Goal: Transaction & Acquisition: Book appointment/travel/reservation

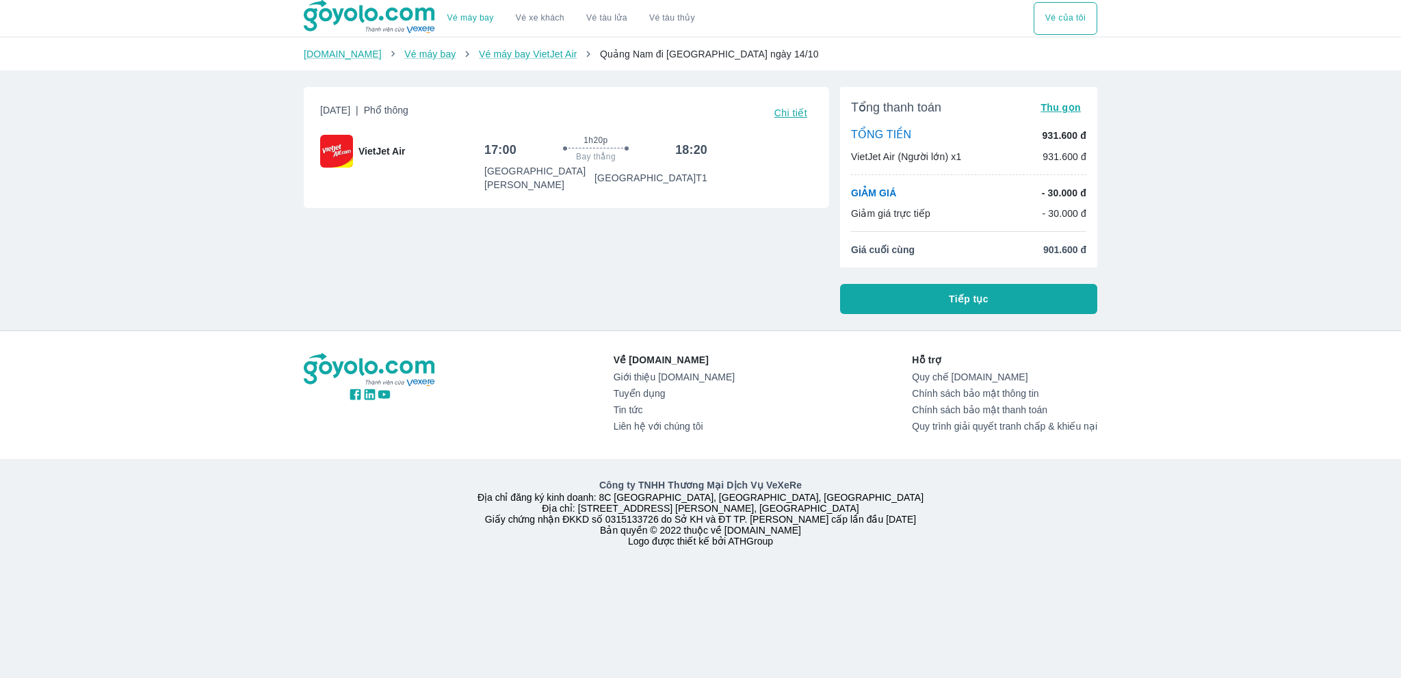
click at [870, 135] on p "TỔNG TIỀN" at bounding box center [881, 135] width 60 height 15
click at [856, 160] on p "VietJet Air (Người lớn) x1" at bounding box center [906, 157] width 110 height 14
click at [411, 57] on link "Vé máy bay" at bounding box center [429, 54] width 51 height 11
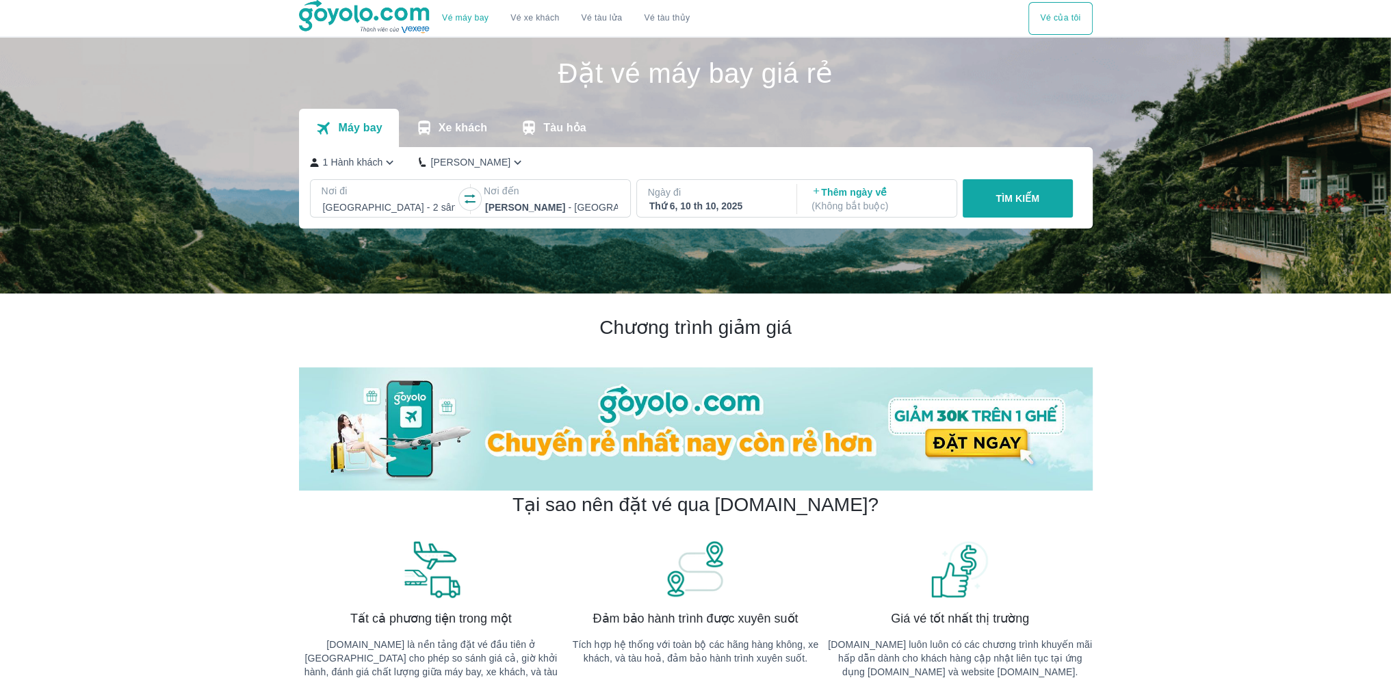
click at [346, 164] on p "1 Hành khách" at bounding box center [353, 162] width 60 height 14
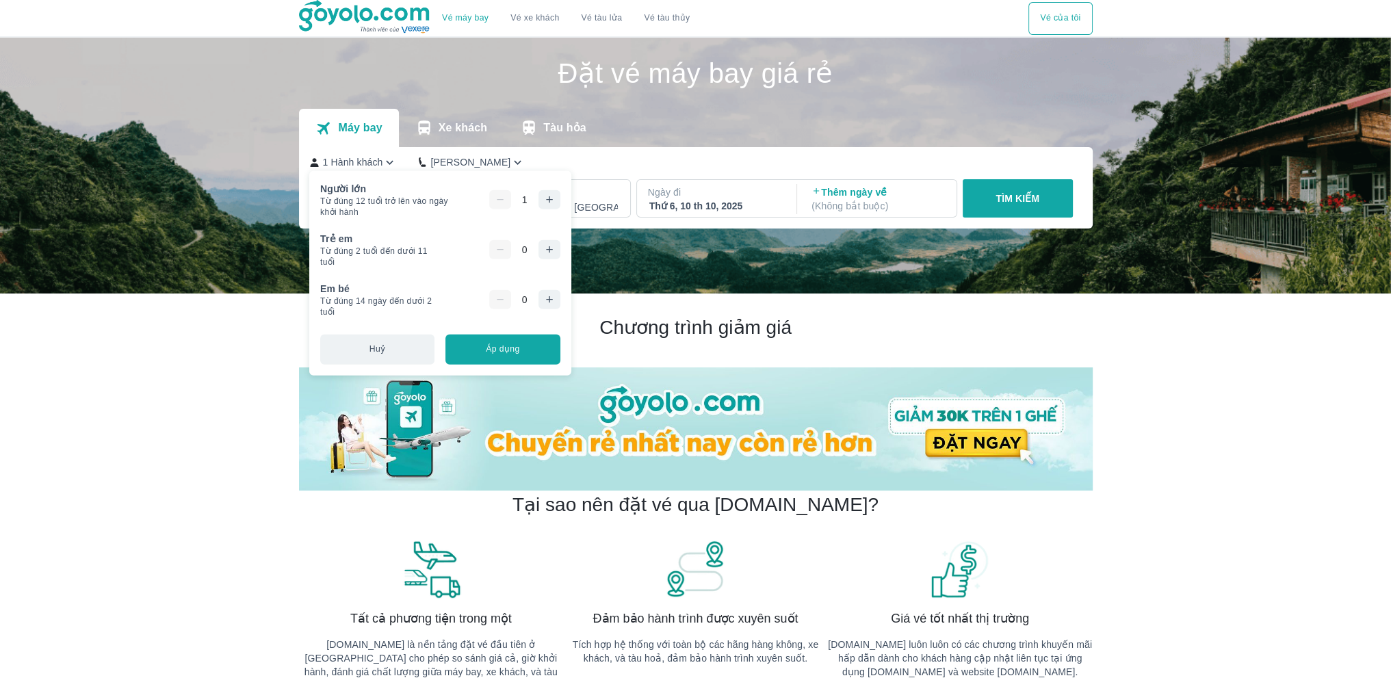
click at [545, 208] on button "button" at bounding box center [550, 199] width 22 height 19
click at [511, 340] on button "Áp dụng" at bounding box center [502, 349] width 114 height 30
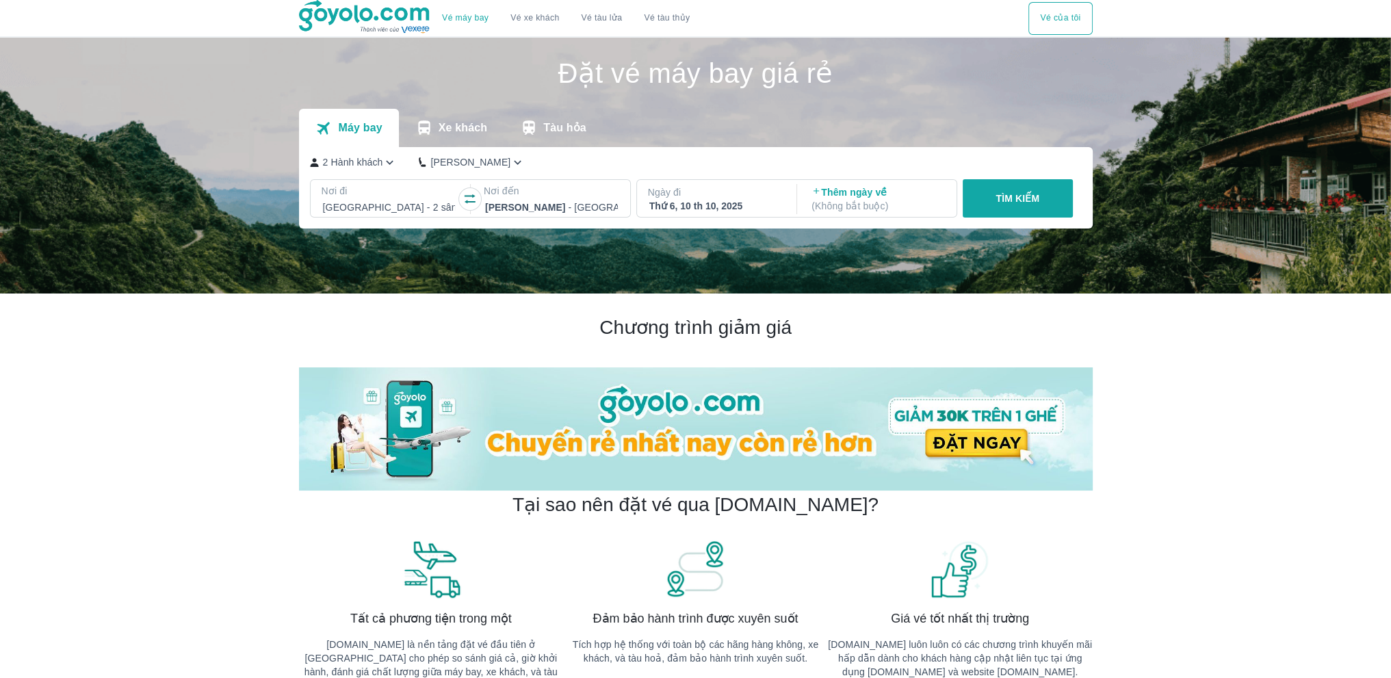
click at [1017, 207] on button "TÌM KIẾM" at bounding box center [1018, 198] width 110 height 38
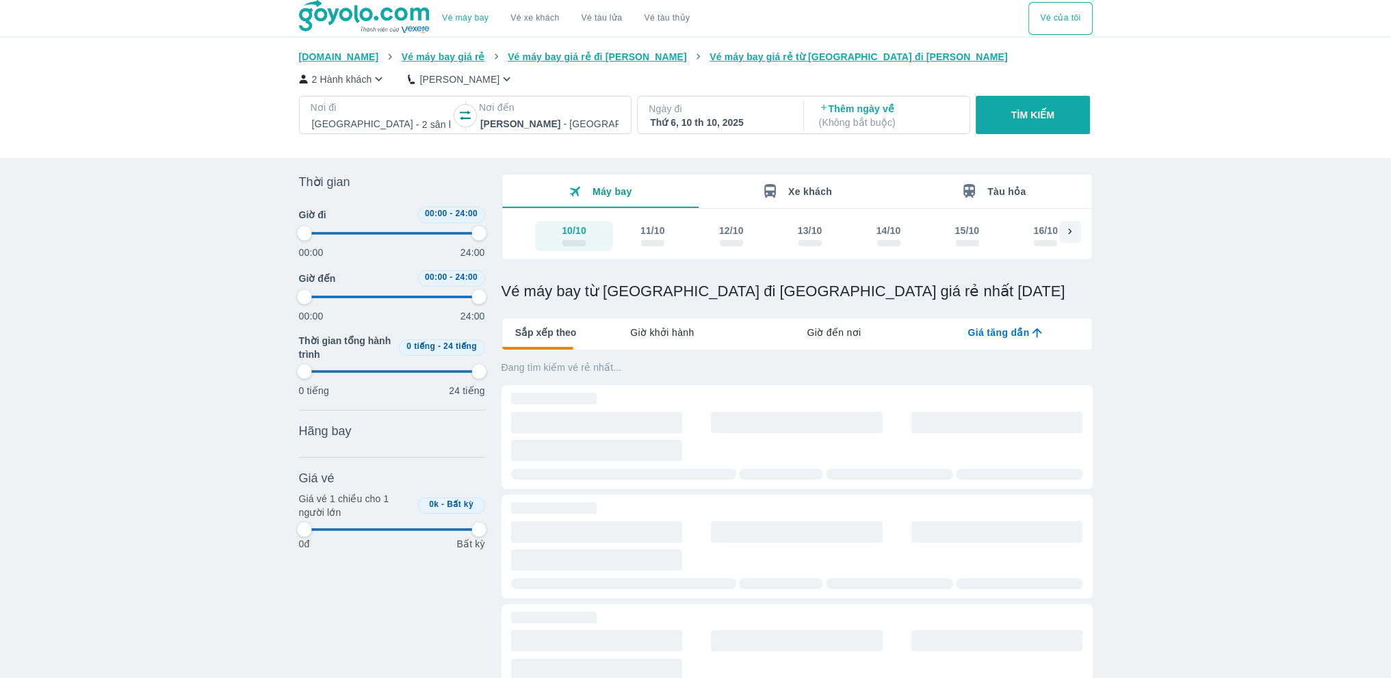
type input "97.9166666666667"
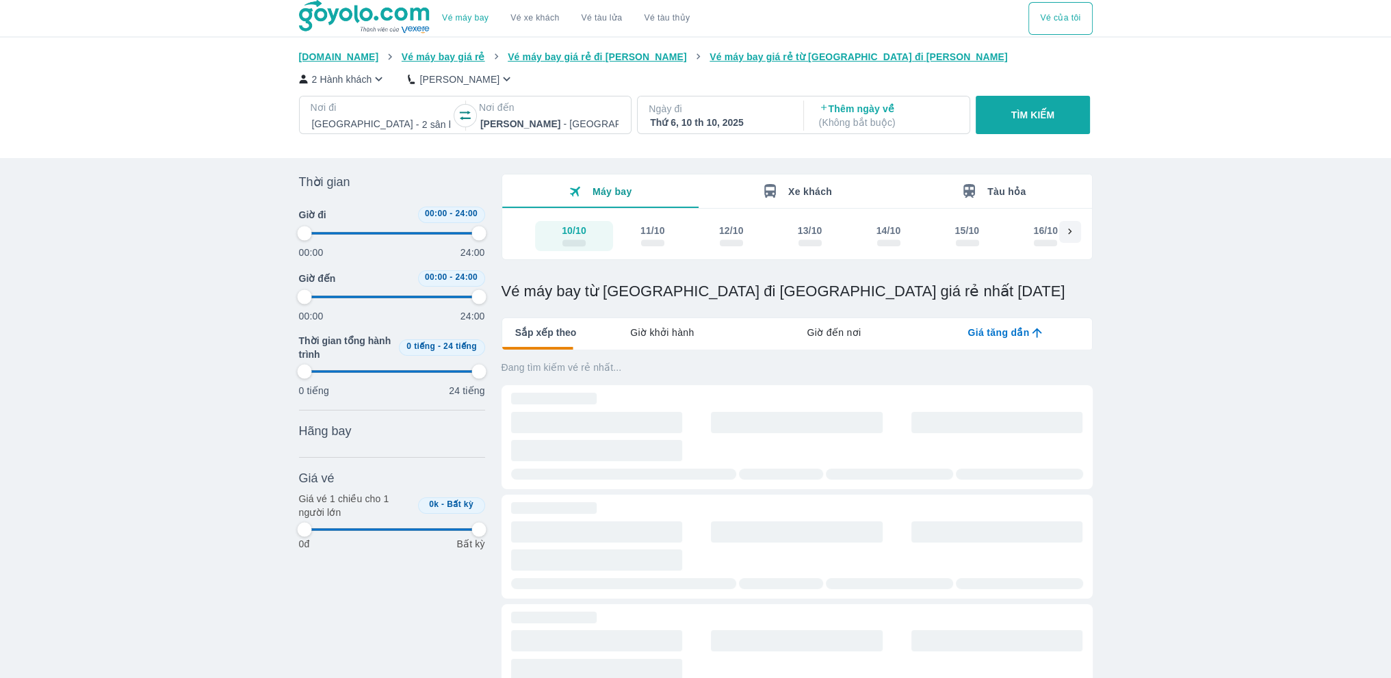
type input "97.9166666666667"
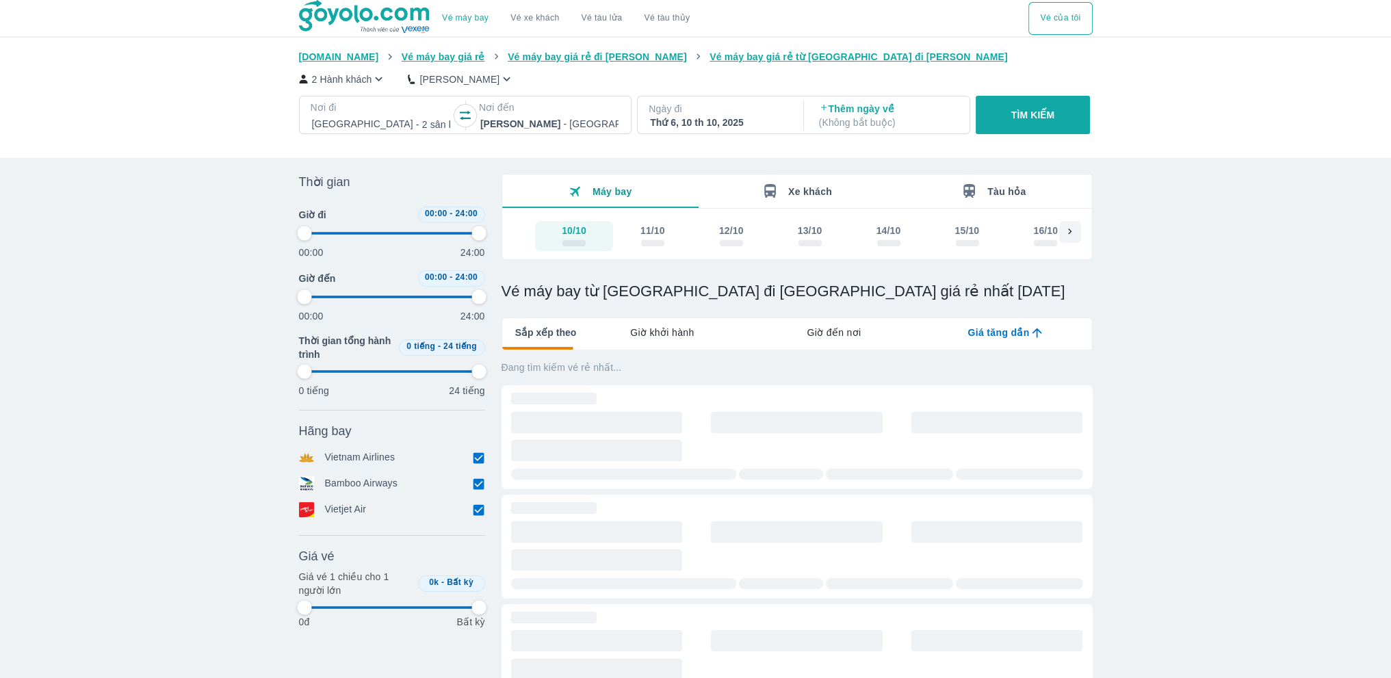
type input "97.9166666666667"
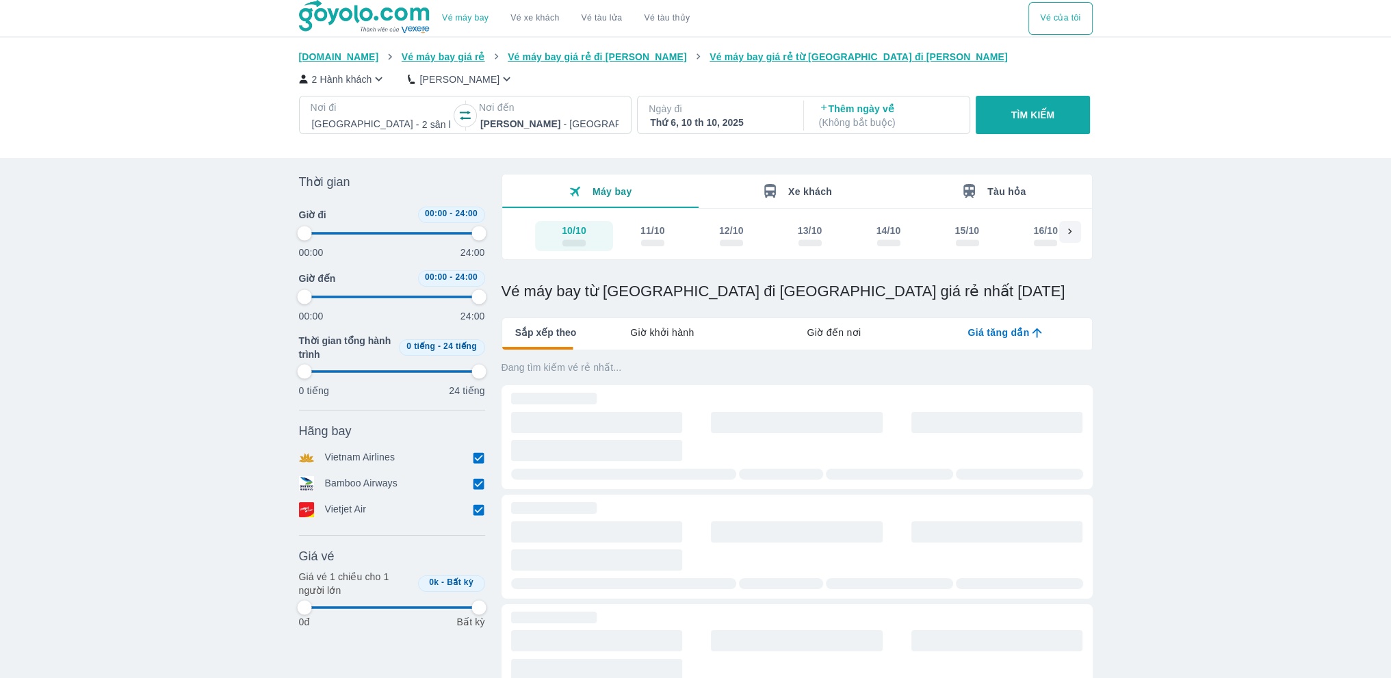
type input "97.9166666666667"
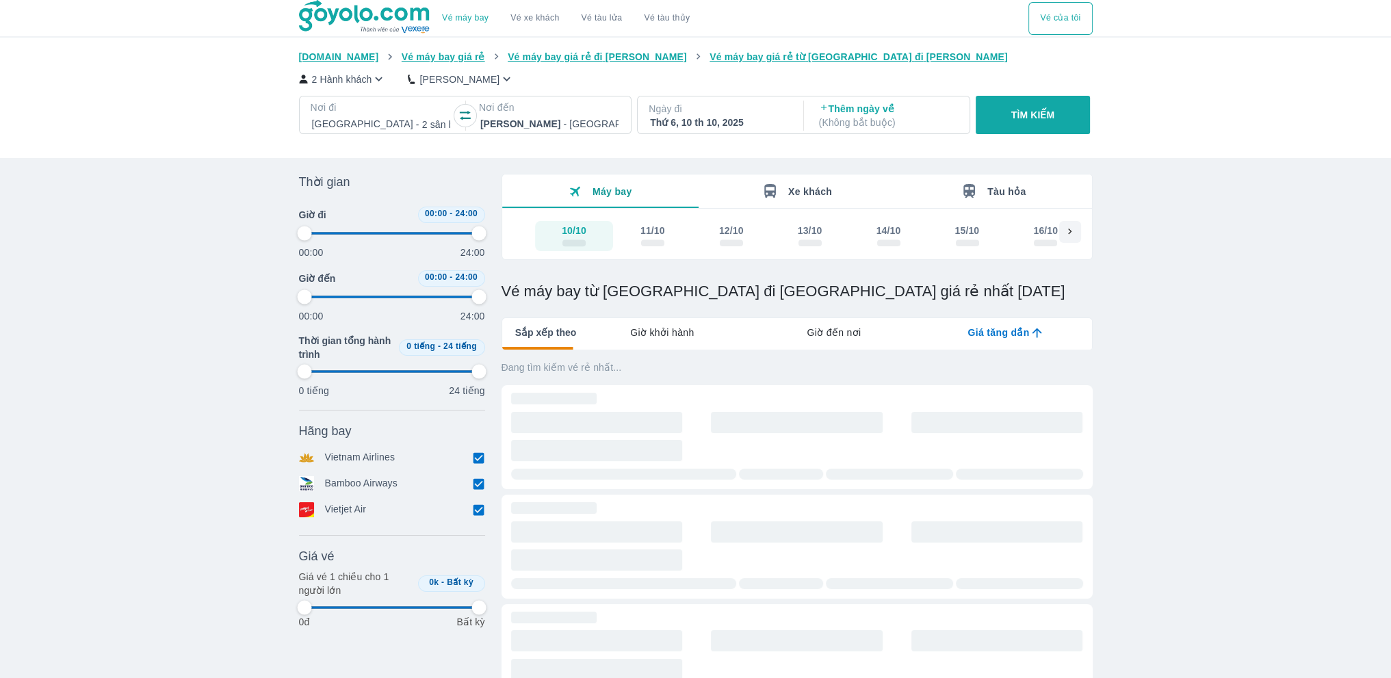
type input "97.9166666666667"
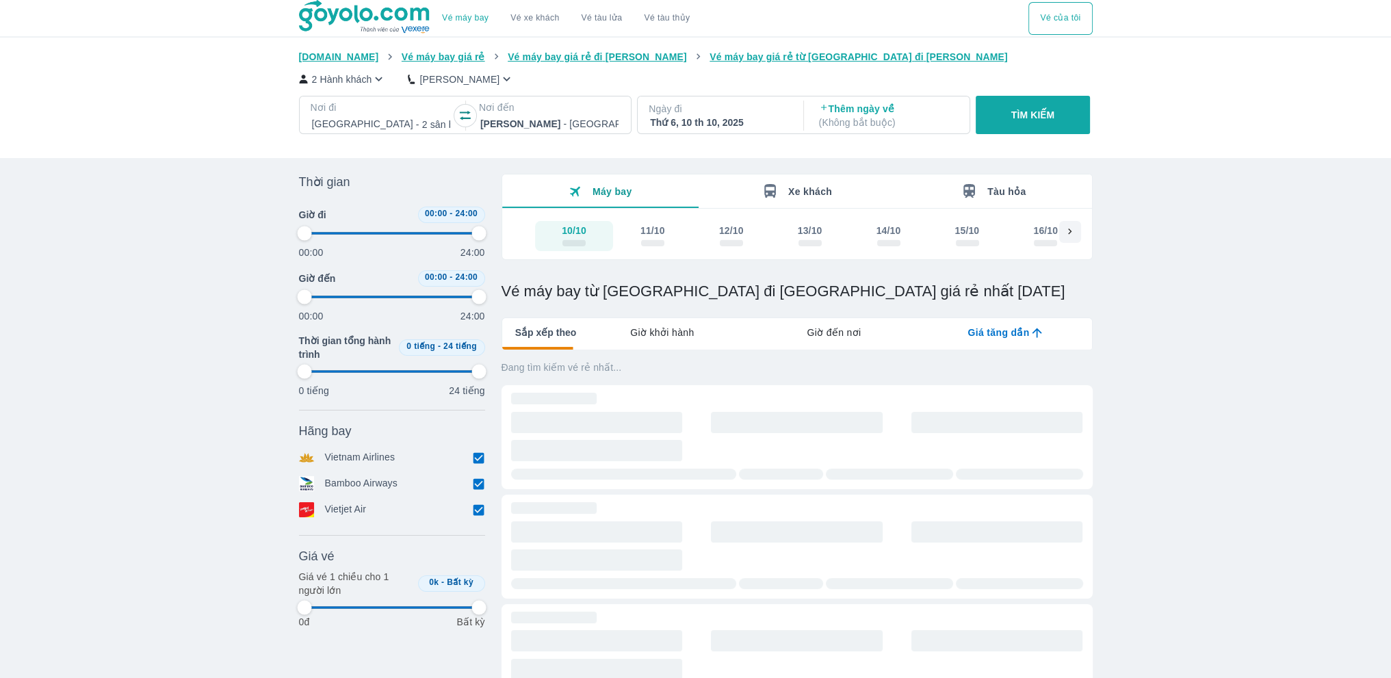
type input "97.9166666666667"
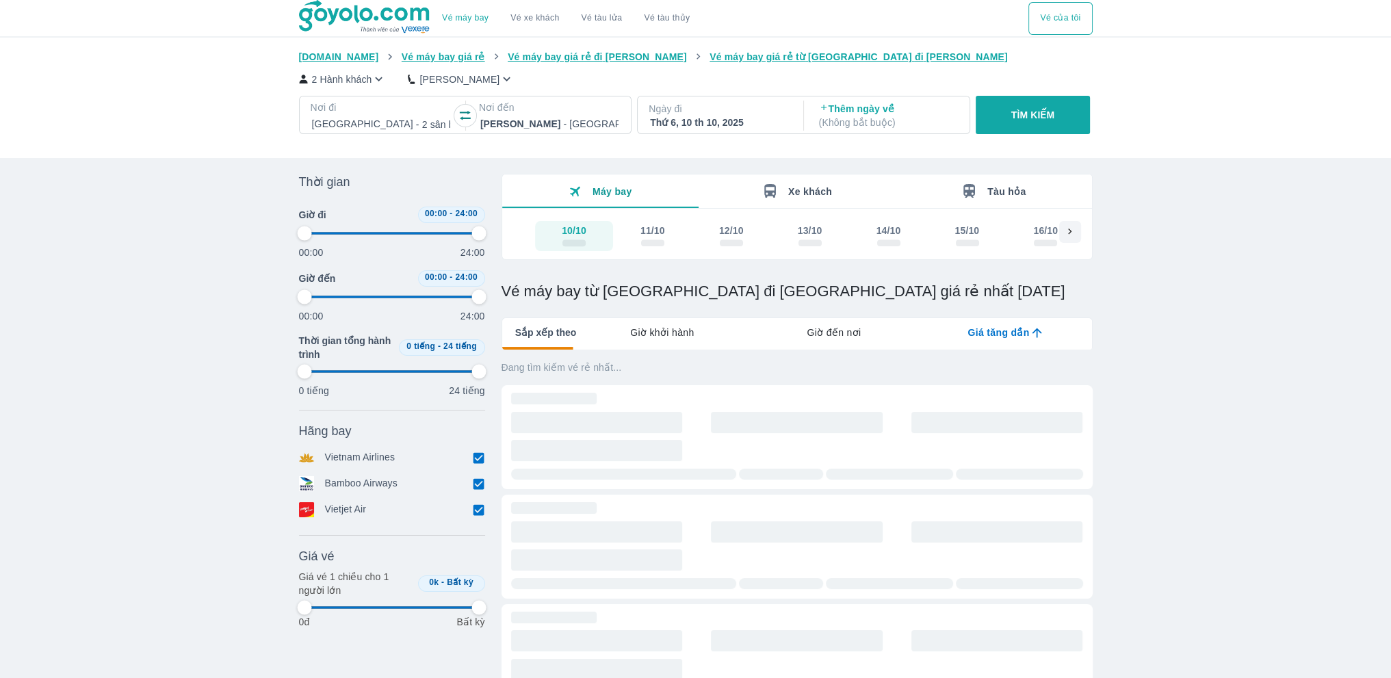
type input "97.9166666666667"
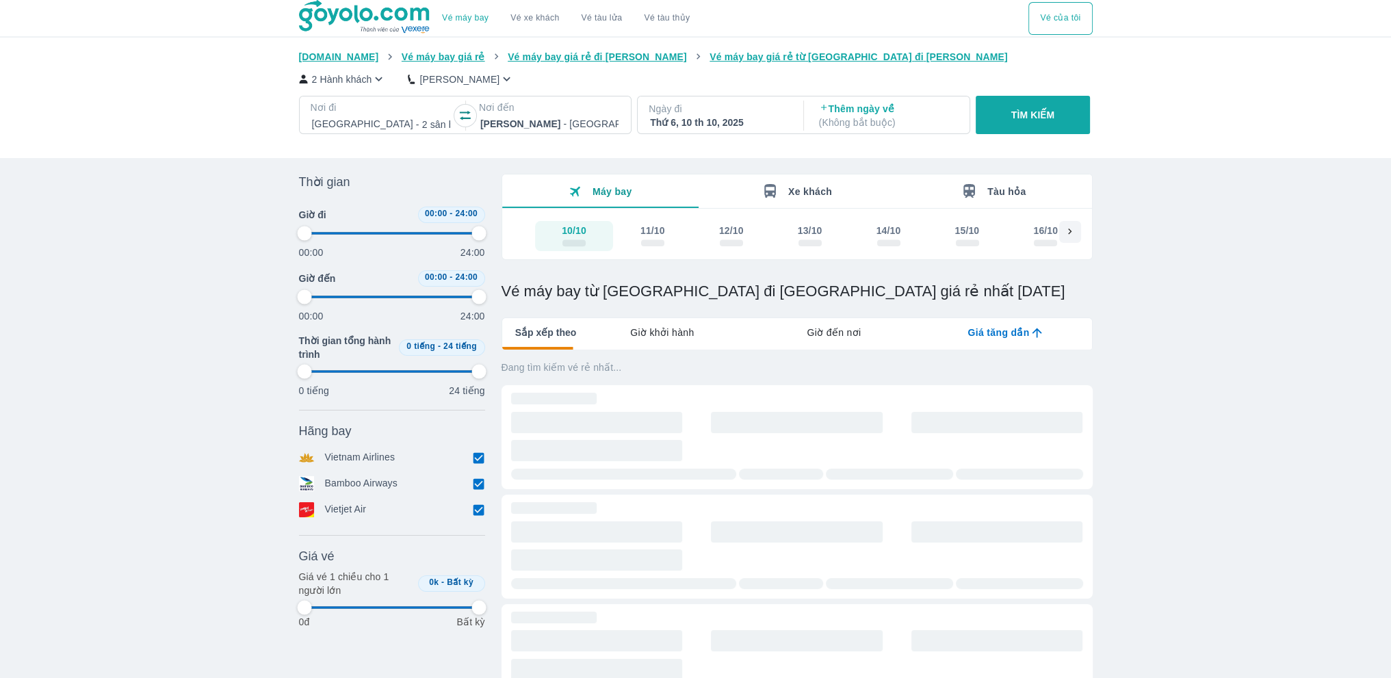
type input "97.9166666666667"
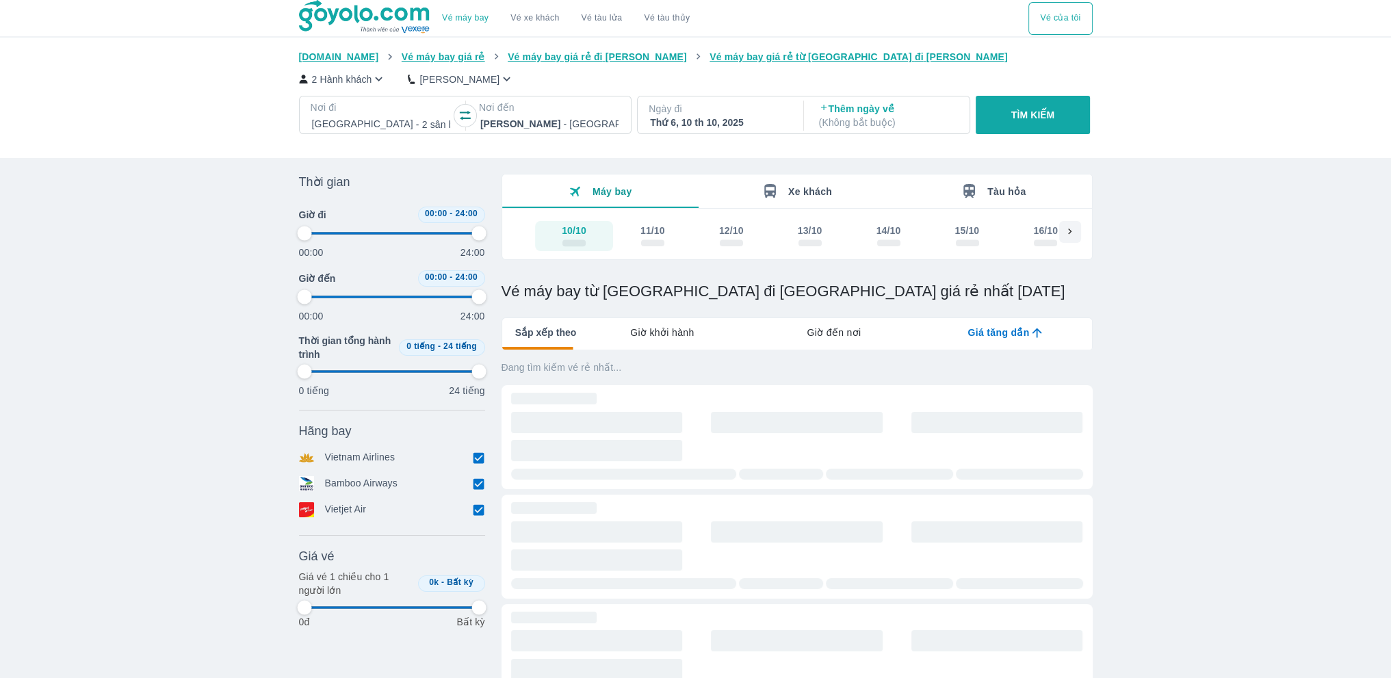
type input "97.9166666666667"
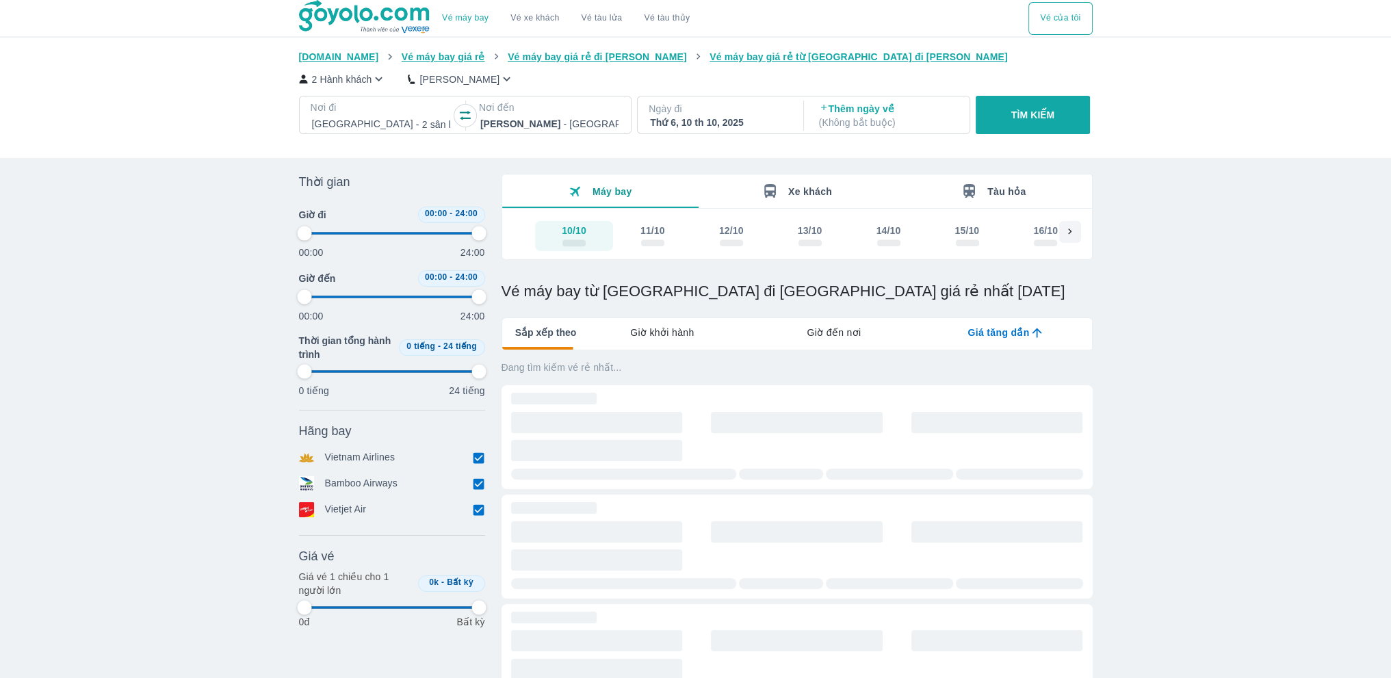
type input "97.9166666666667"
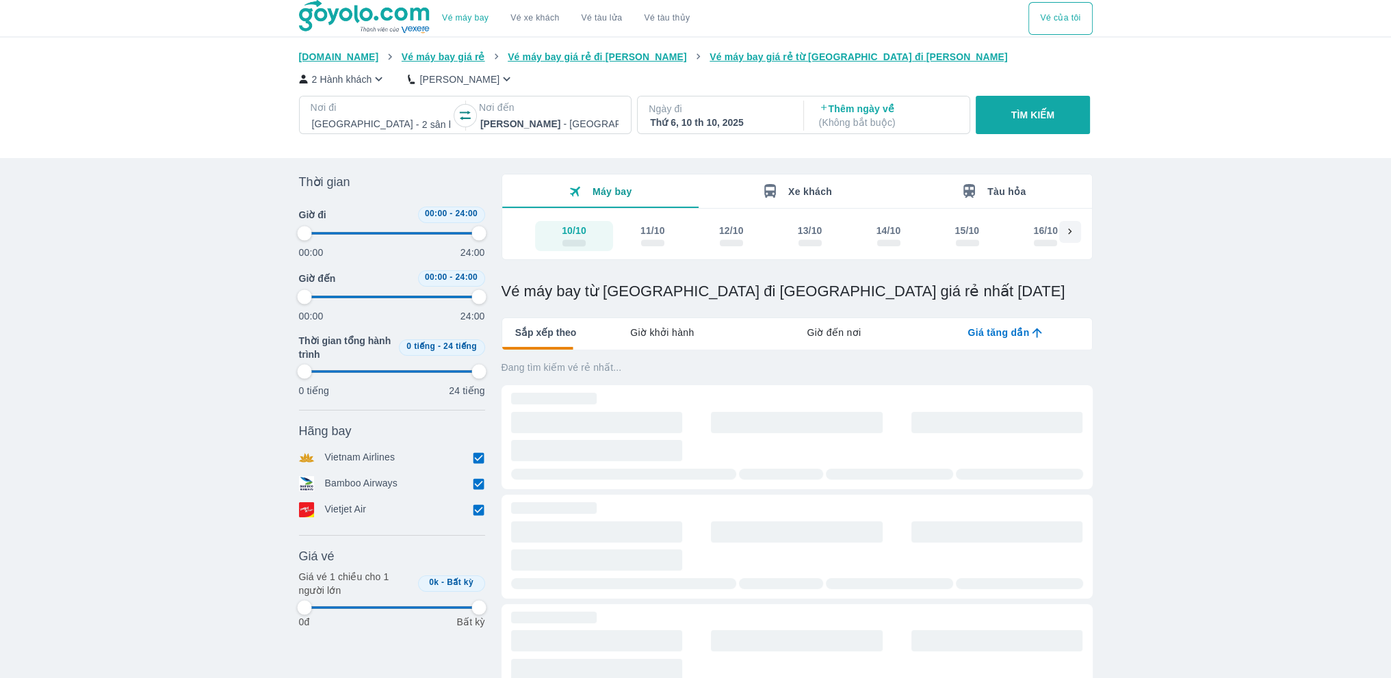
type input "97.9166666666667"
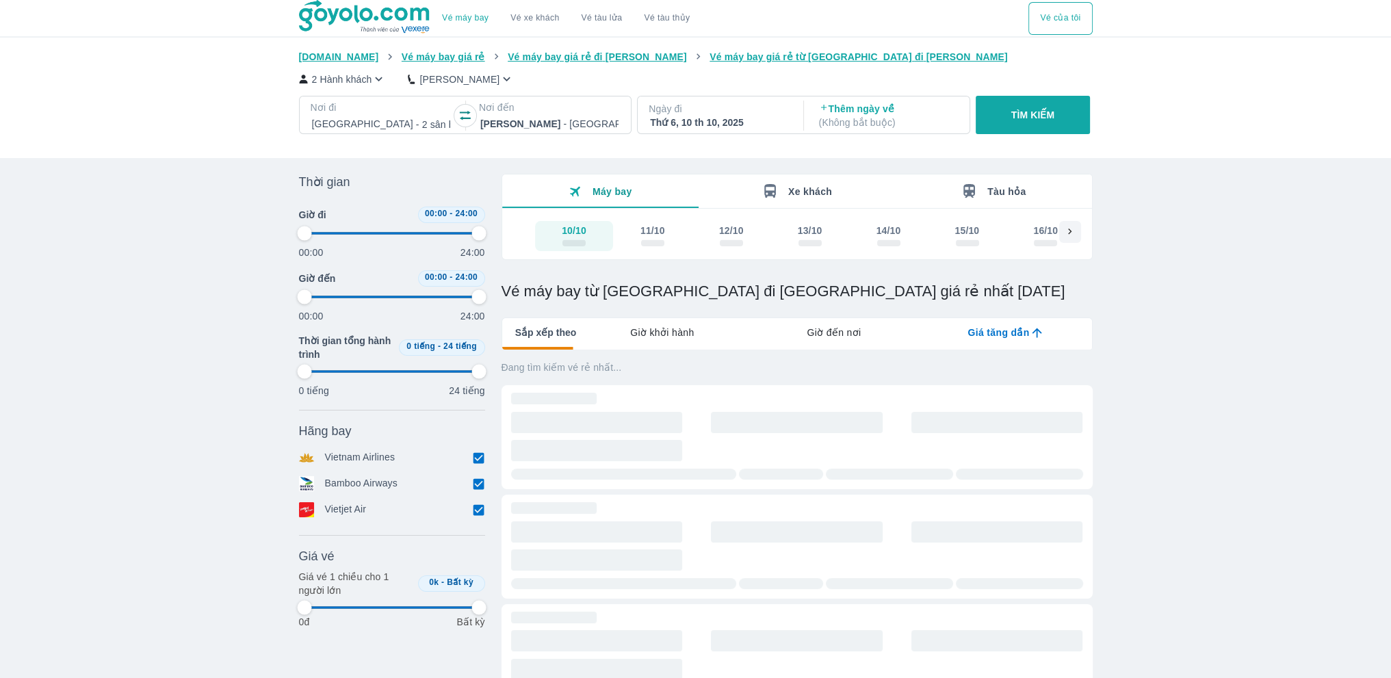
type input "97.9166666666667"
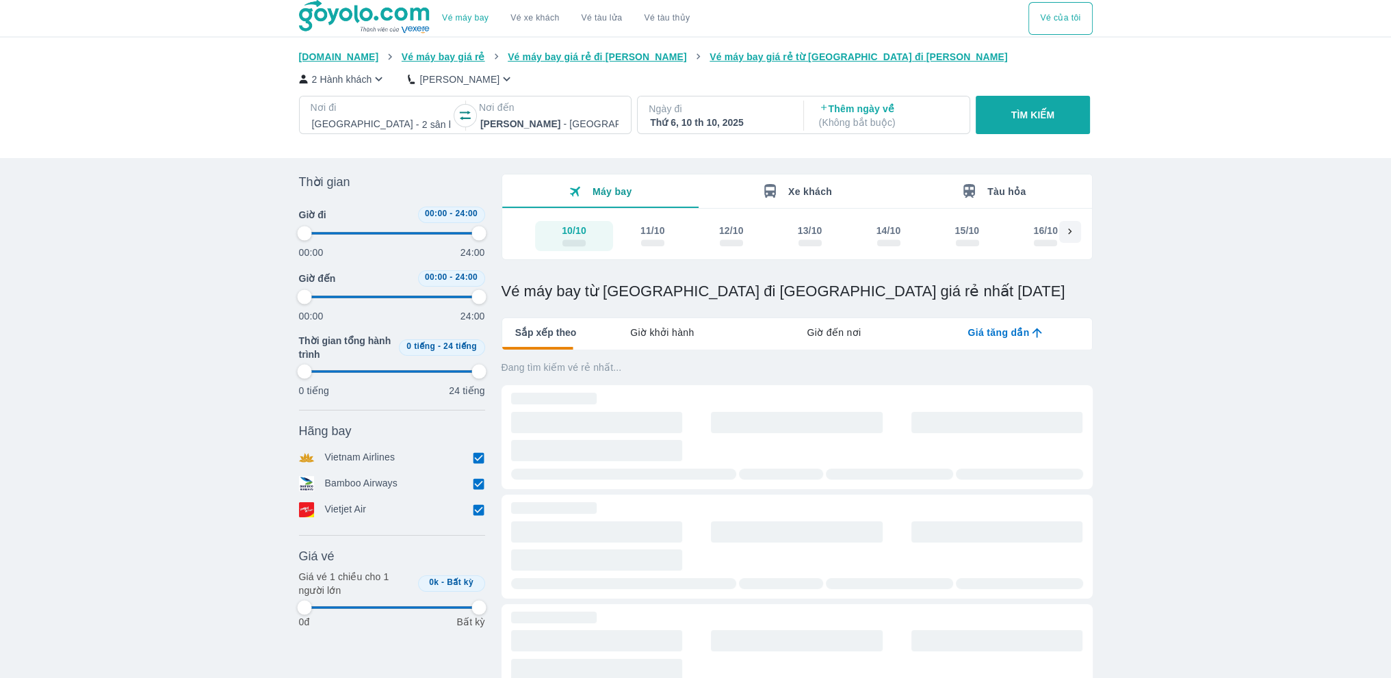
type input "97.9166666666667"
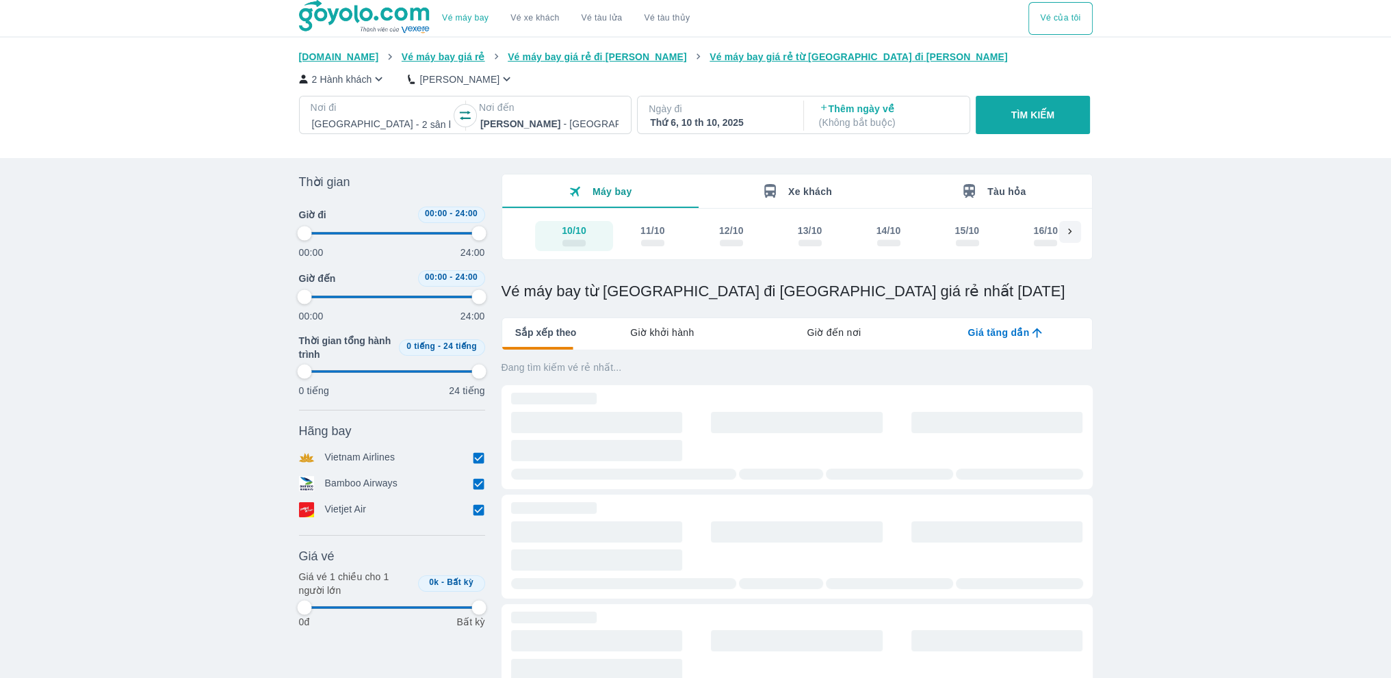
type input "97.9166666666667"
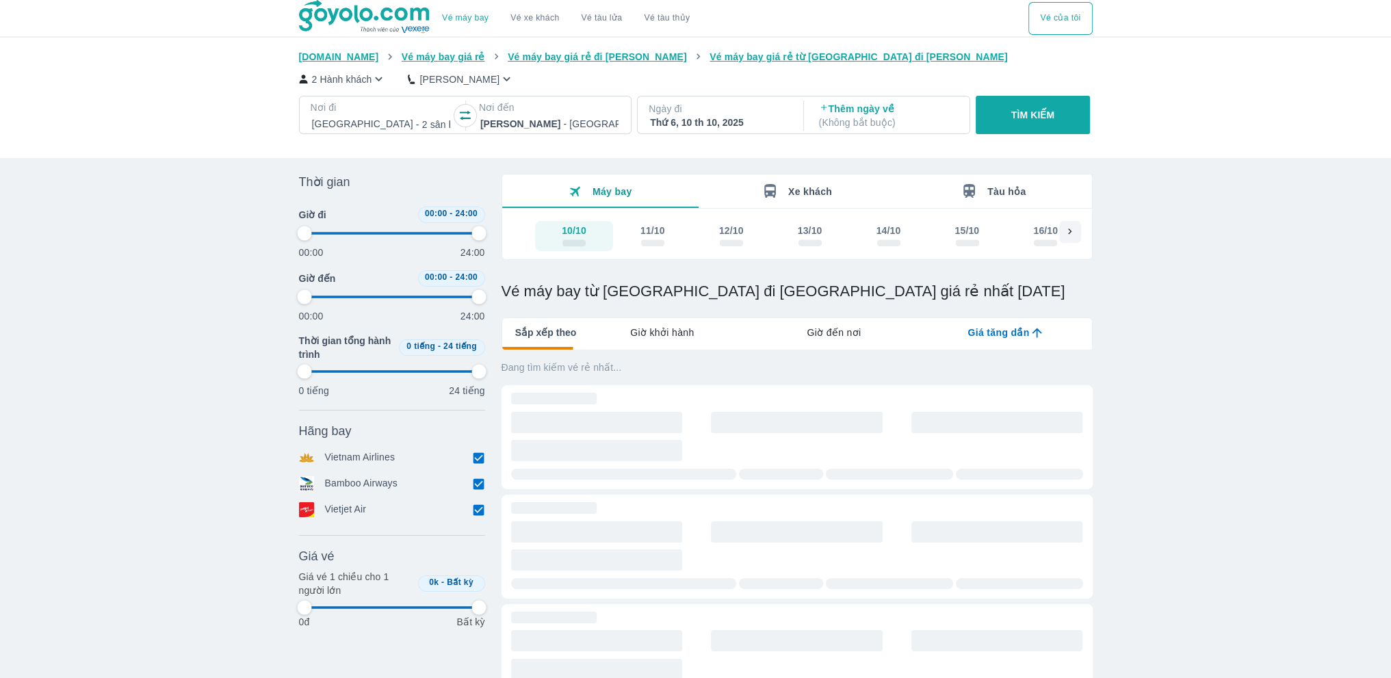
click at [742, 235] on div "12/10" at bounding box center [731, 231] width 25 height 14
type input "97.9166666666667"
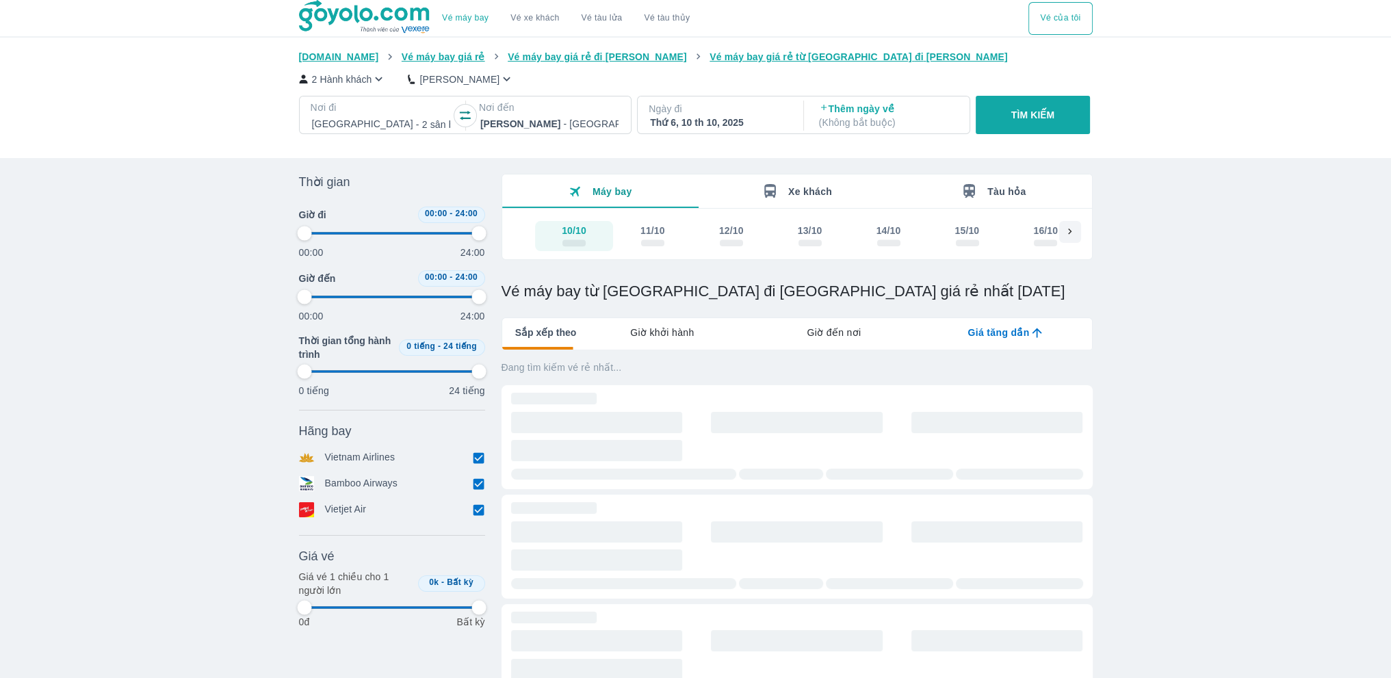
type input "97.9166666666667"
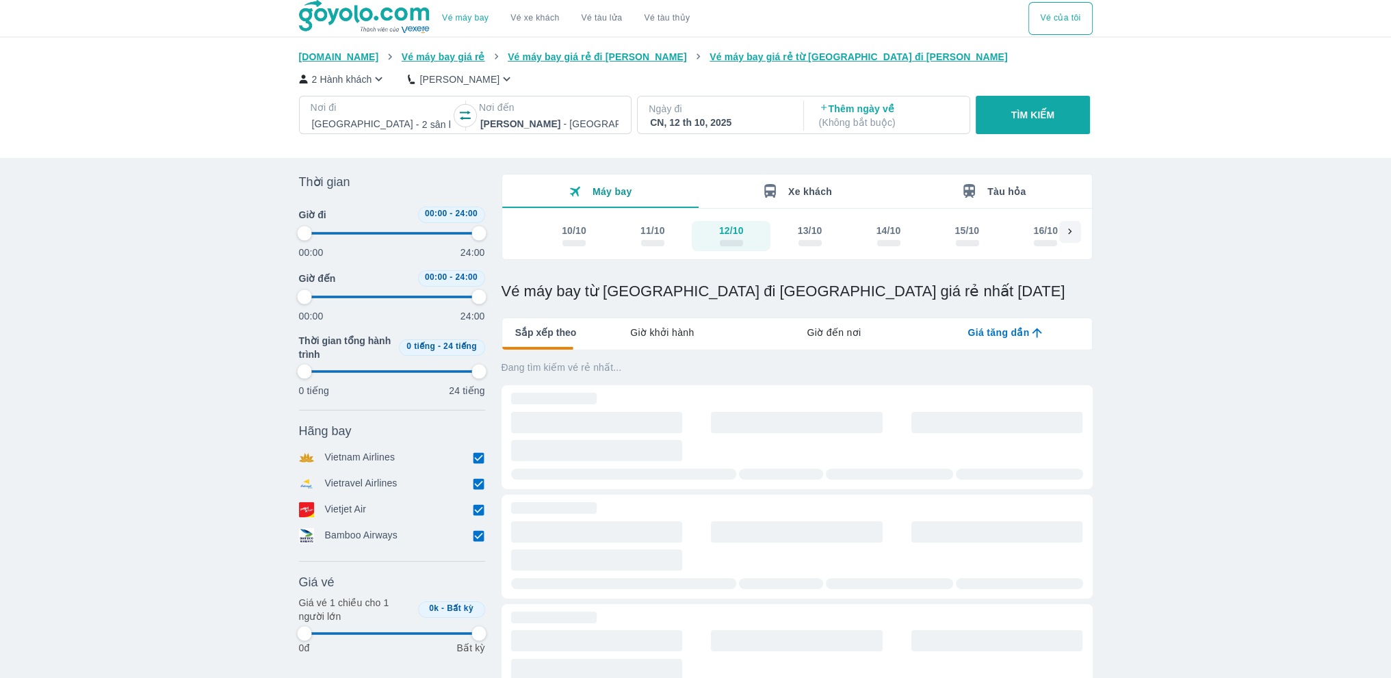
type input "97.9166666666667"
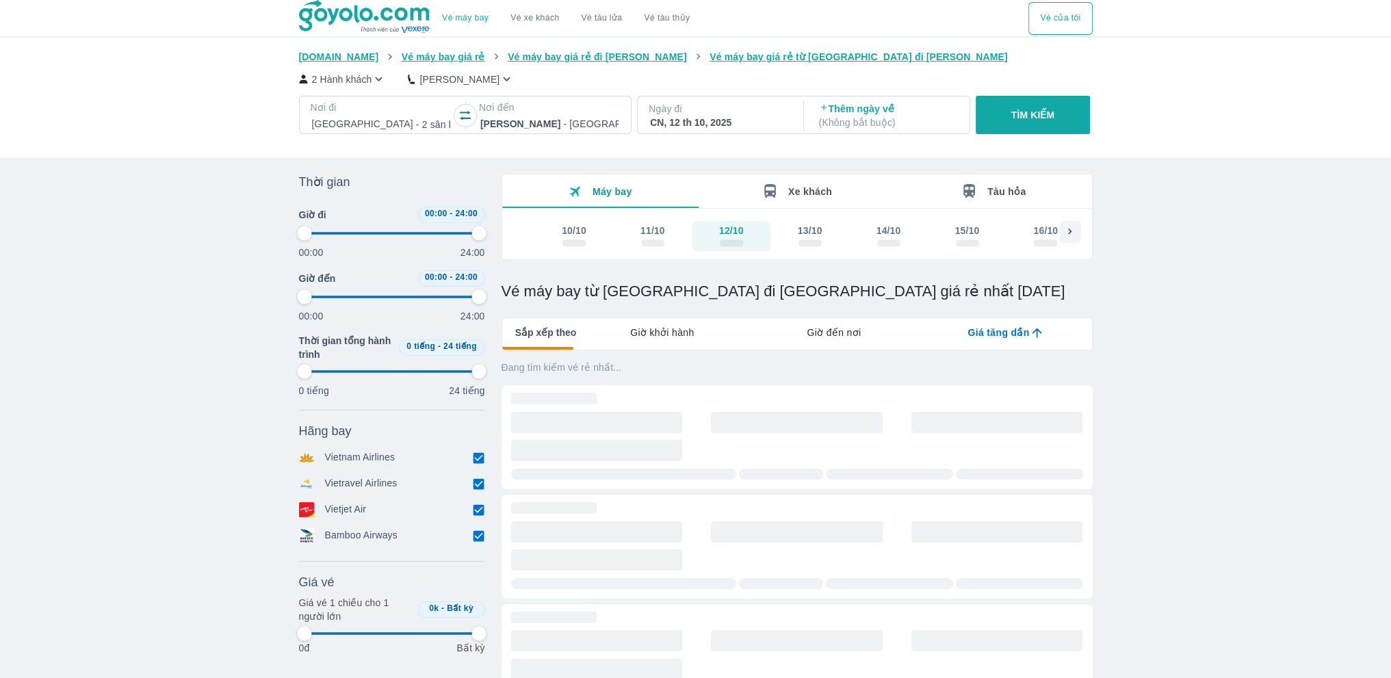
type input "97.9166666666667"
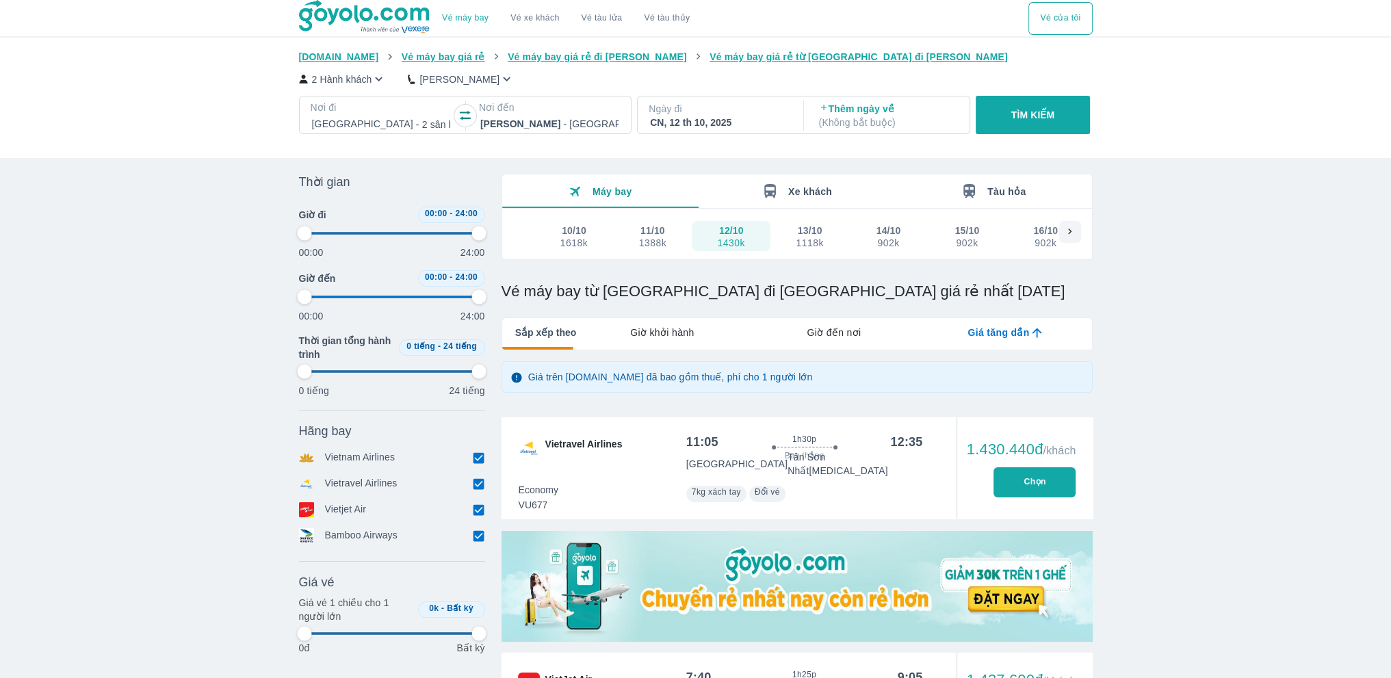
type input "97.9166666666667"
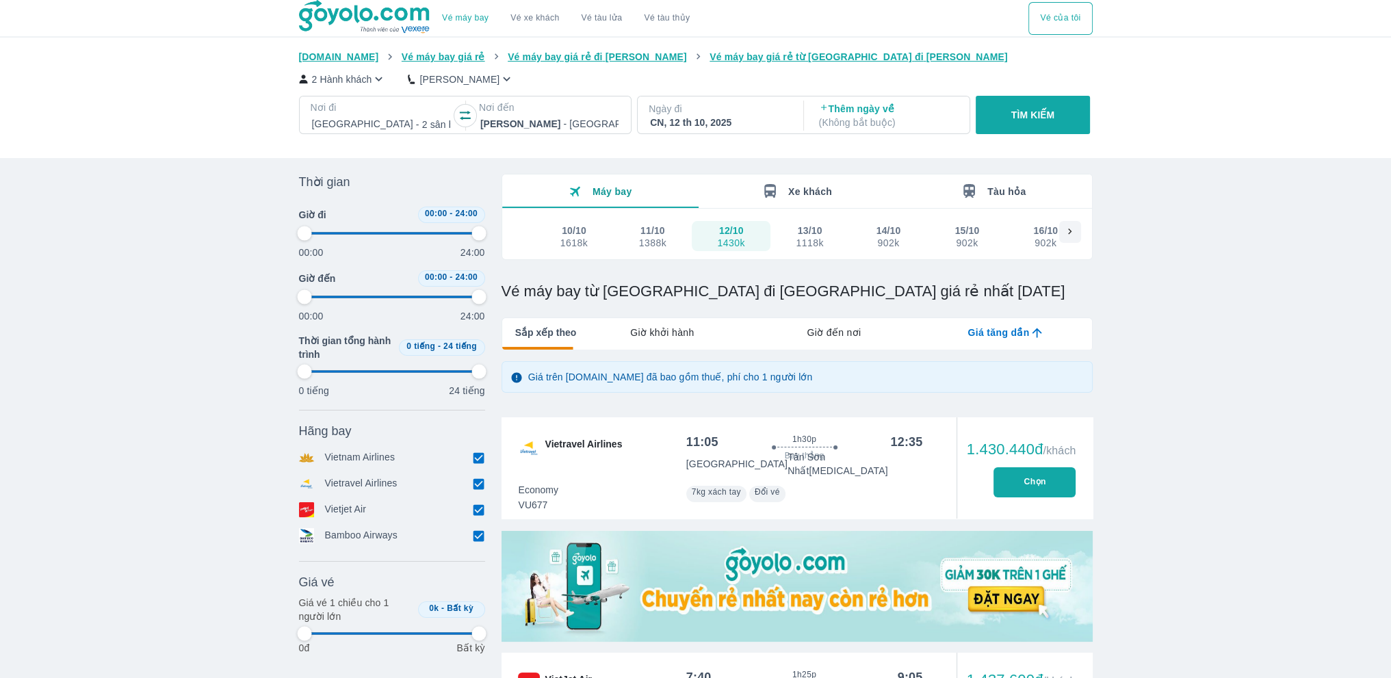
type input "97.9166666666667"
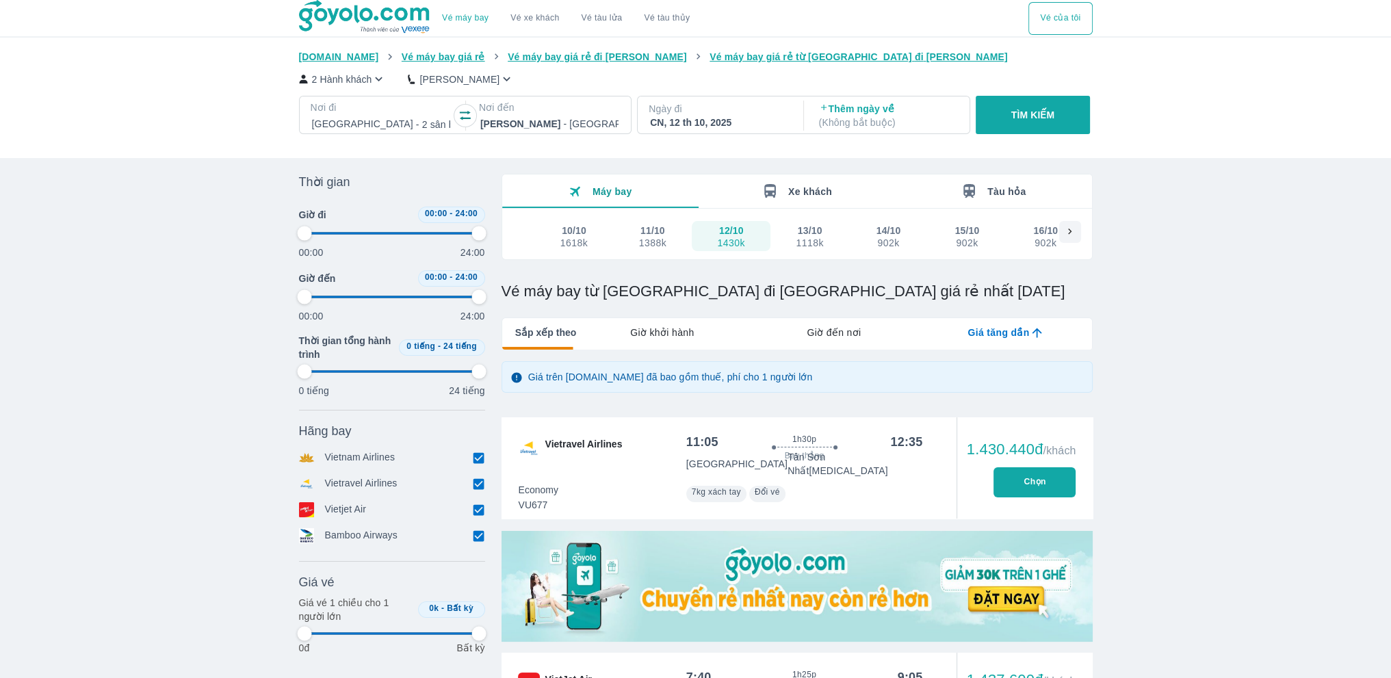
type input "97.9166666666667"
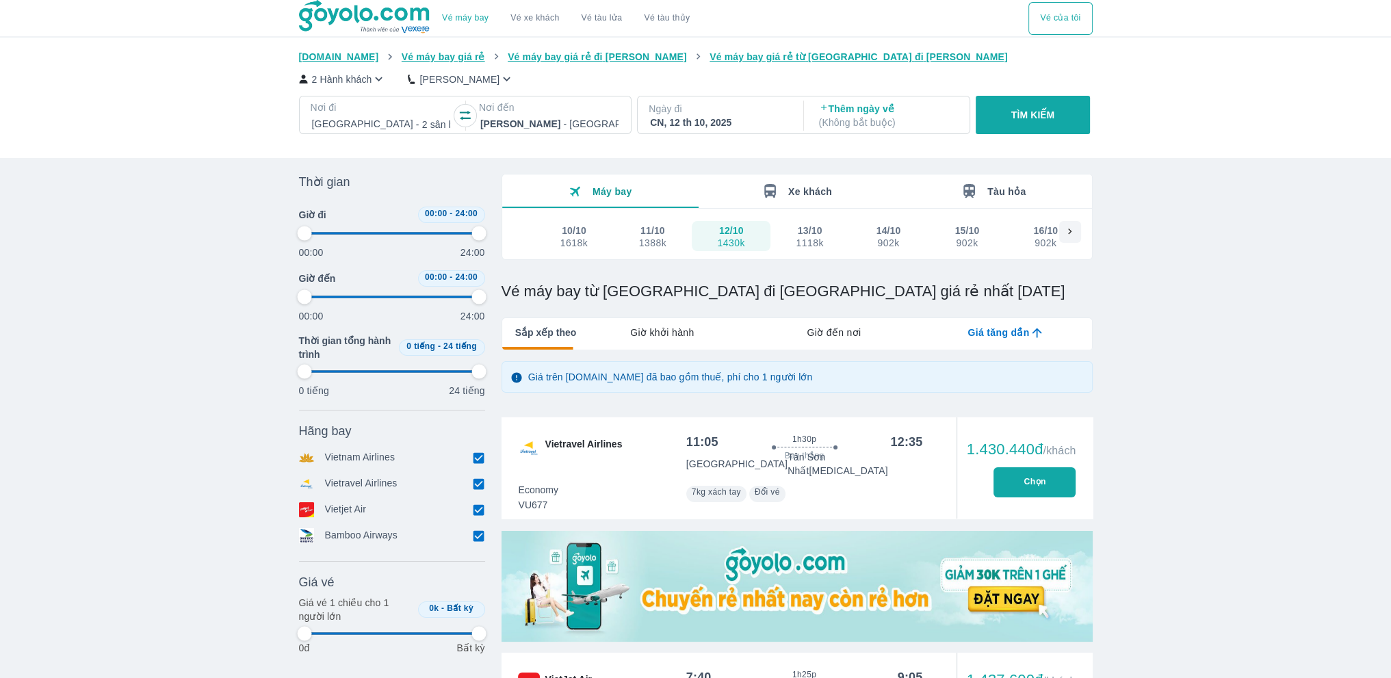
type input "97.9166666666667"
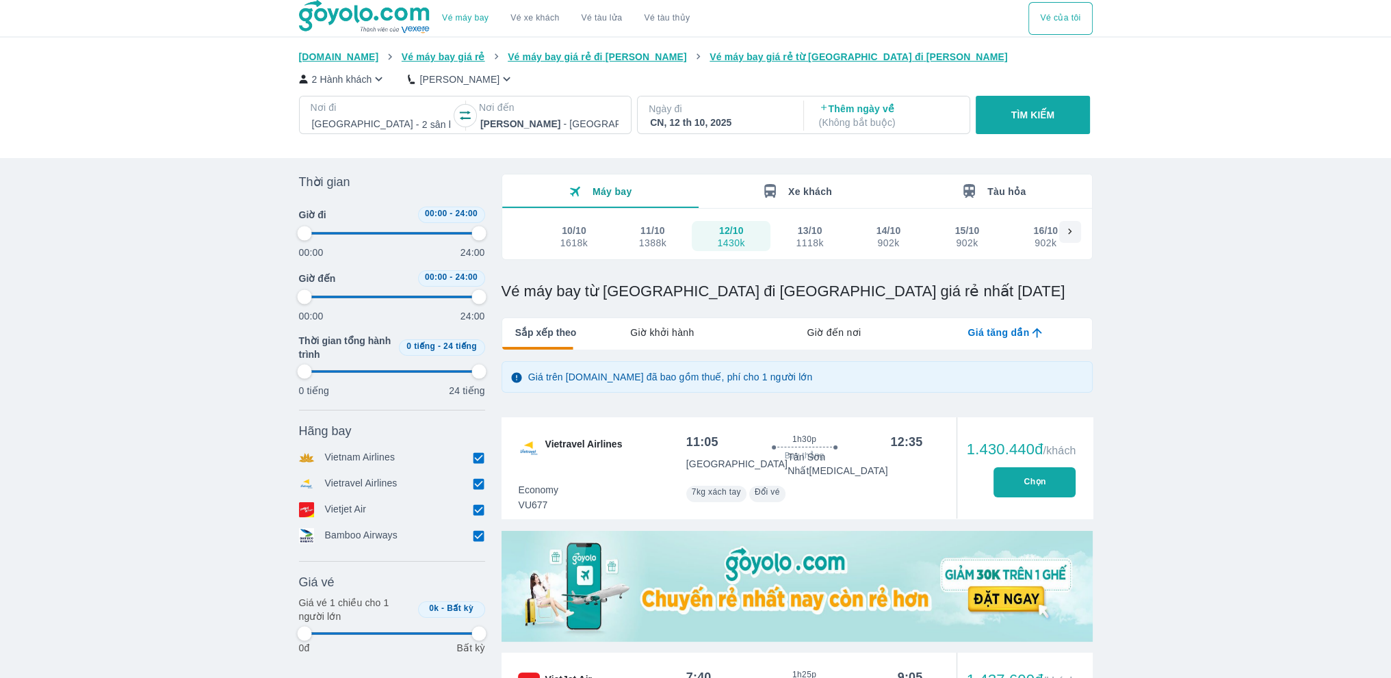
type input "97.9166666666667"
click at [810, 244] on div "1118k" at bounding box center [809, 242] width 27 height 11
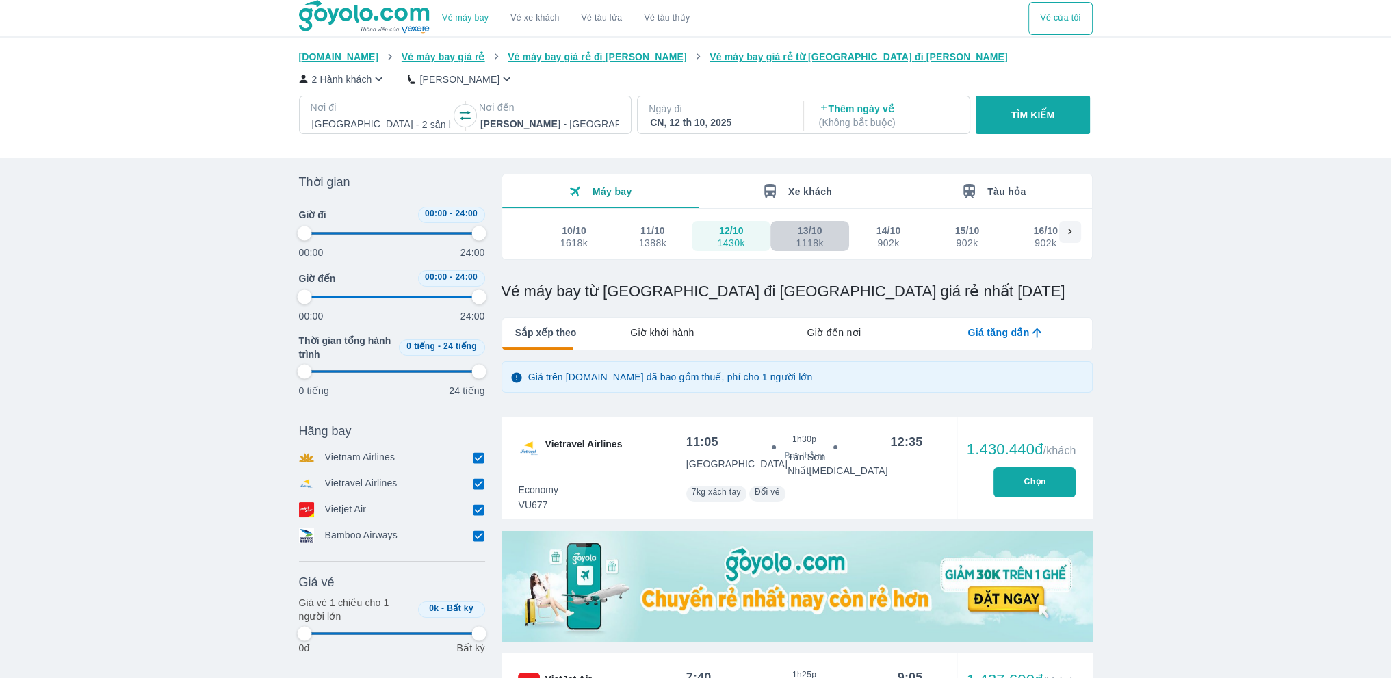
type input "97.9166666666667"
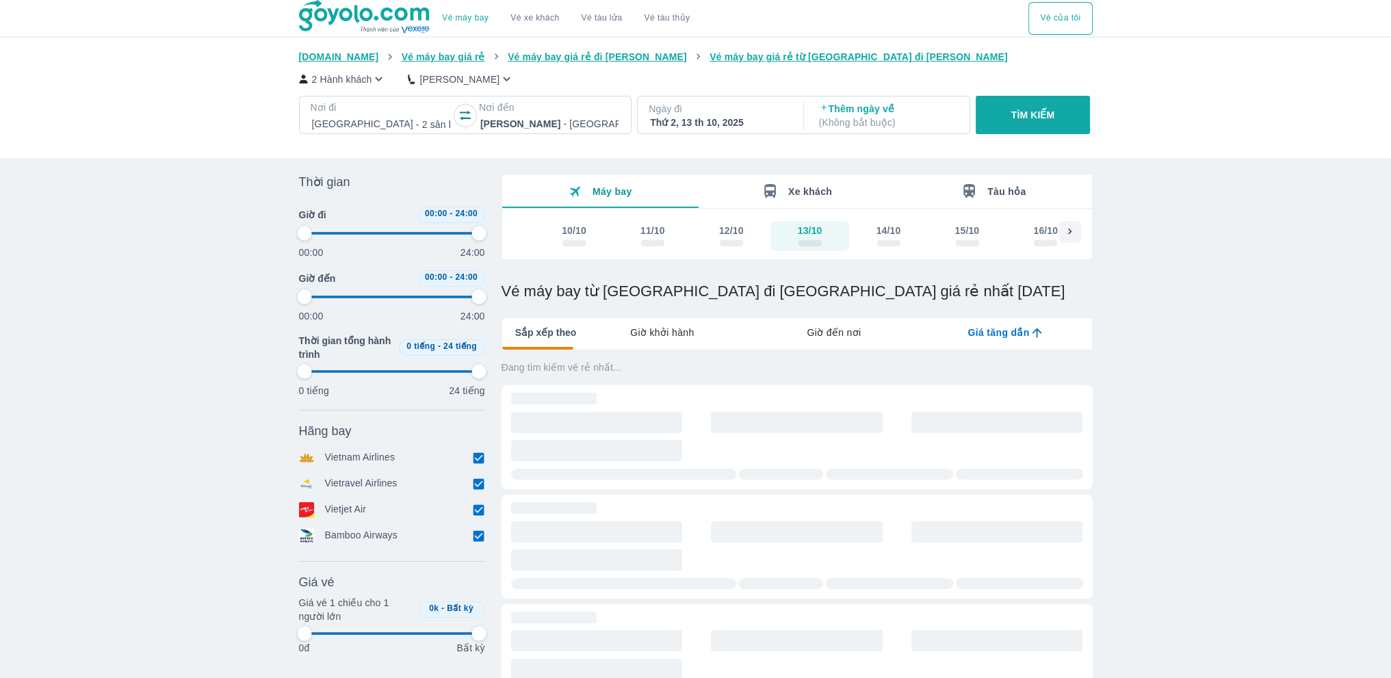
type input "97.9166666666667"
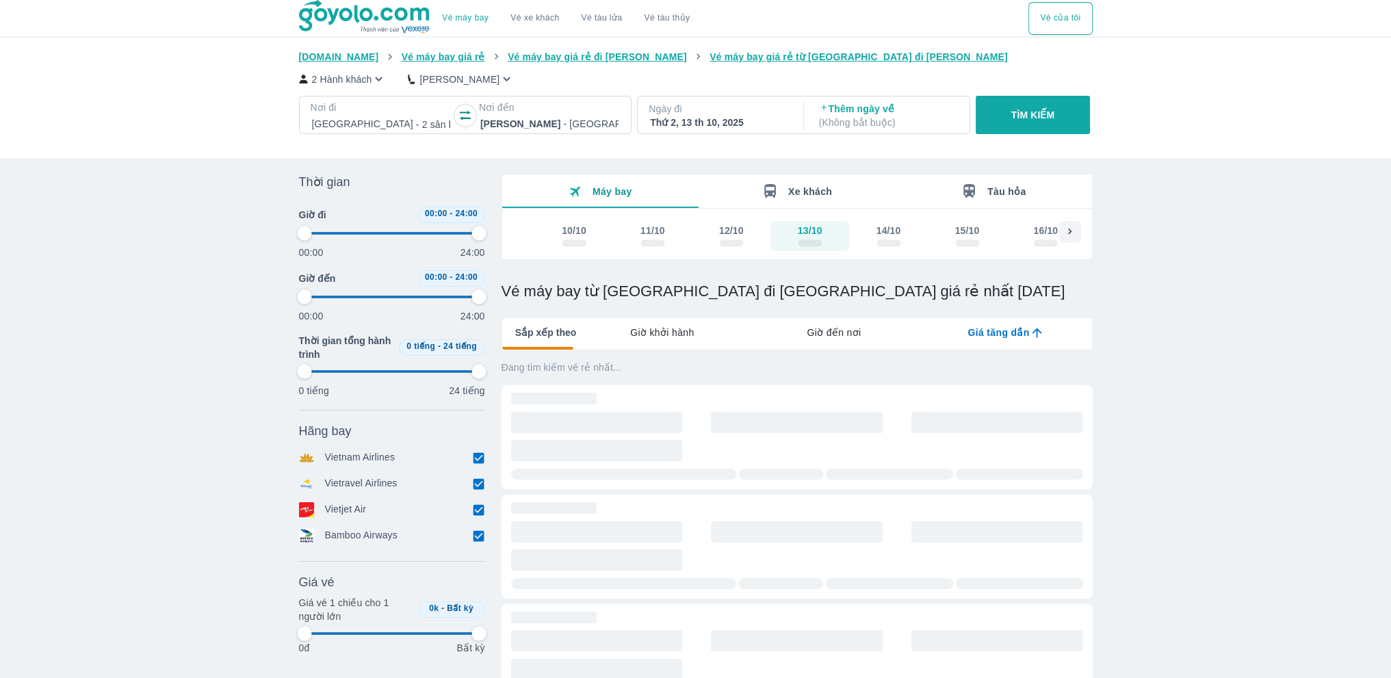
type input "97.9166666666667"
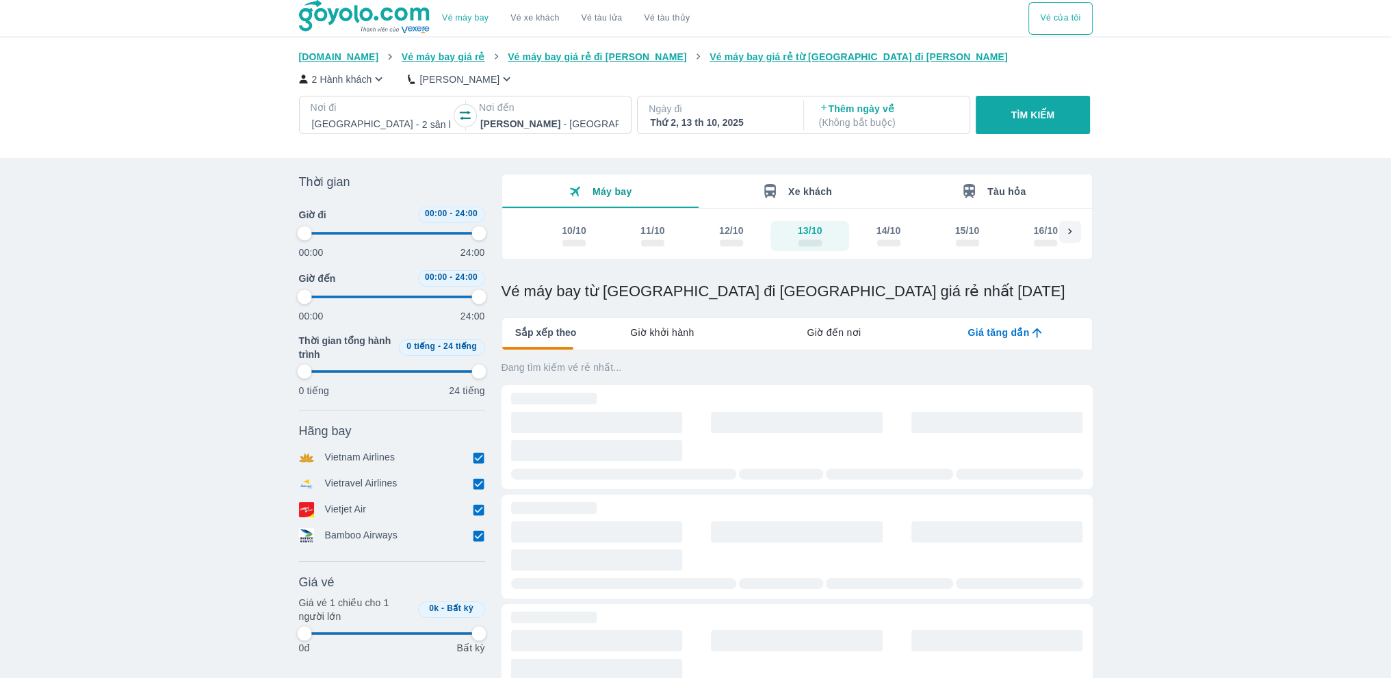
type input "97.9166666666667"
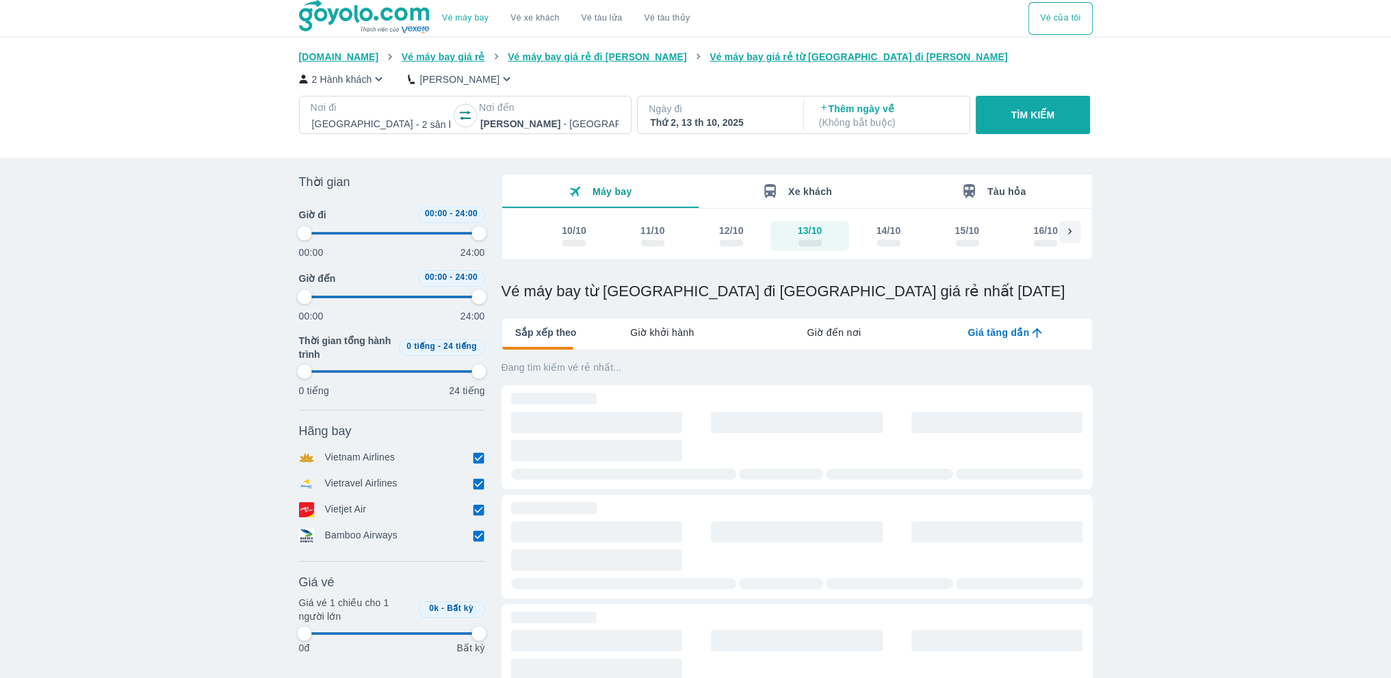
type input "97.9166666666667"
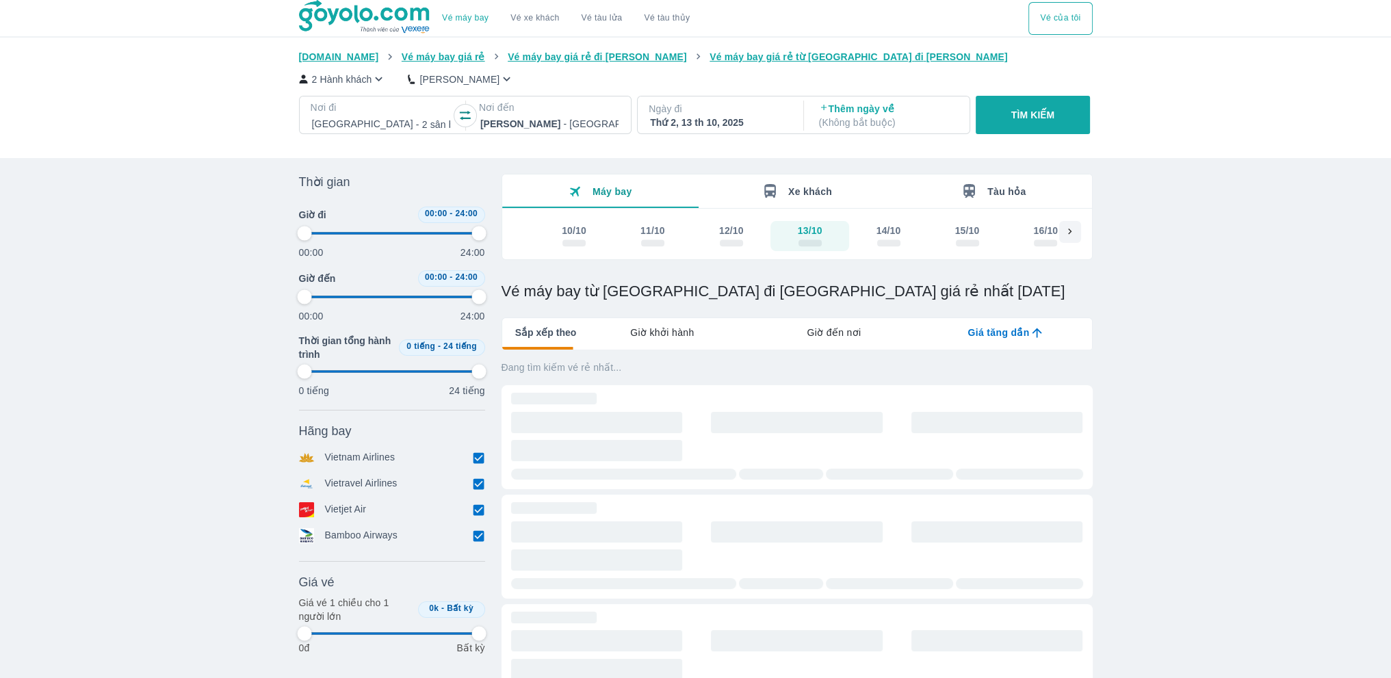
type input "97.9166666666667"
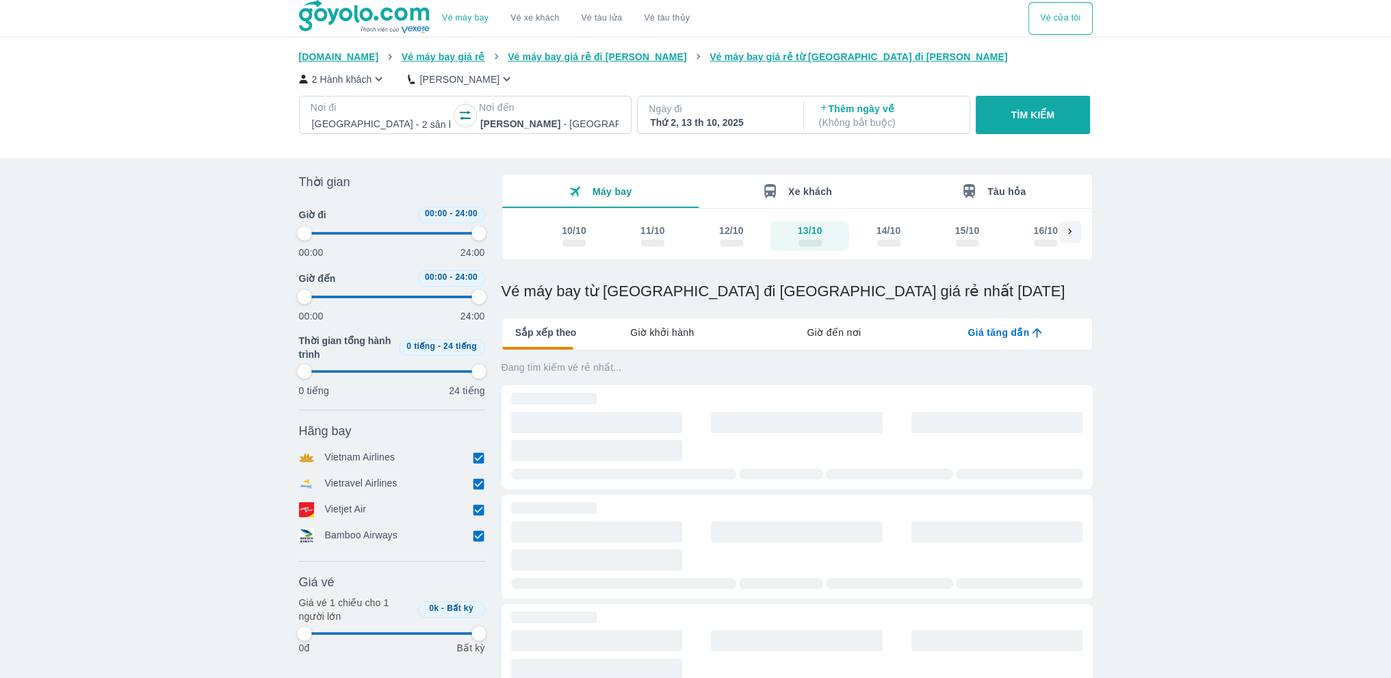
type input "97.9166666666667"
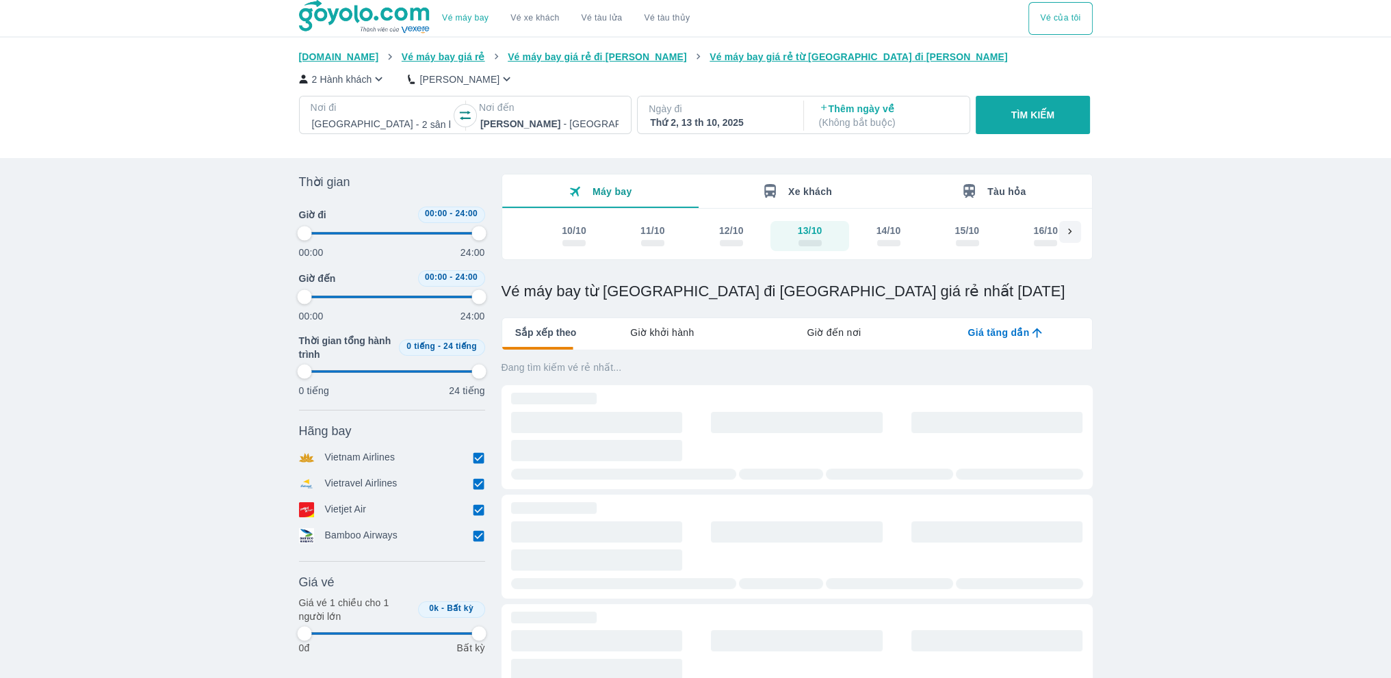
type input "97.9166666666667"
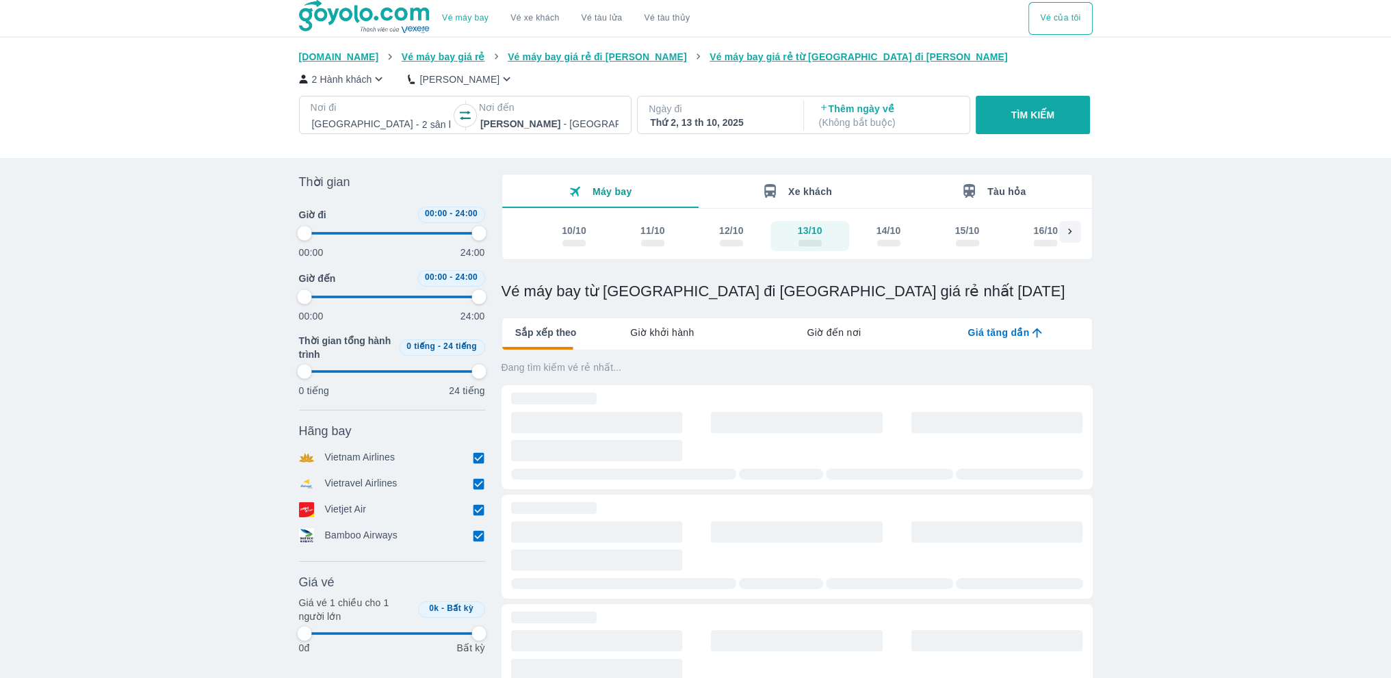
type input "97.9166666666667"
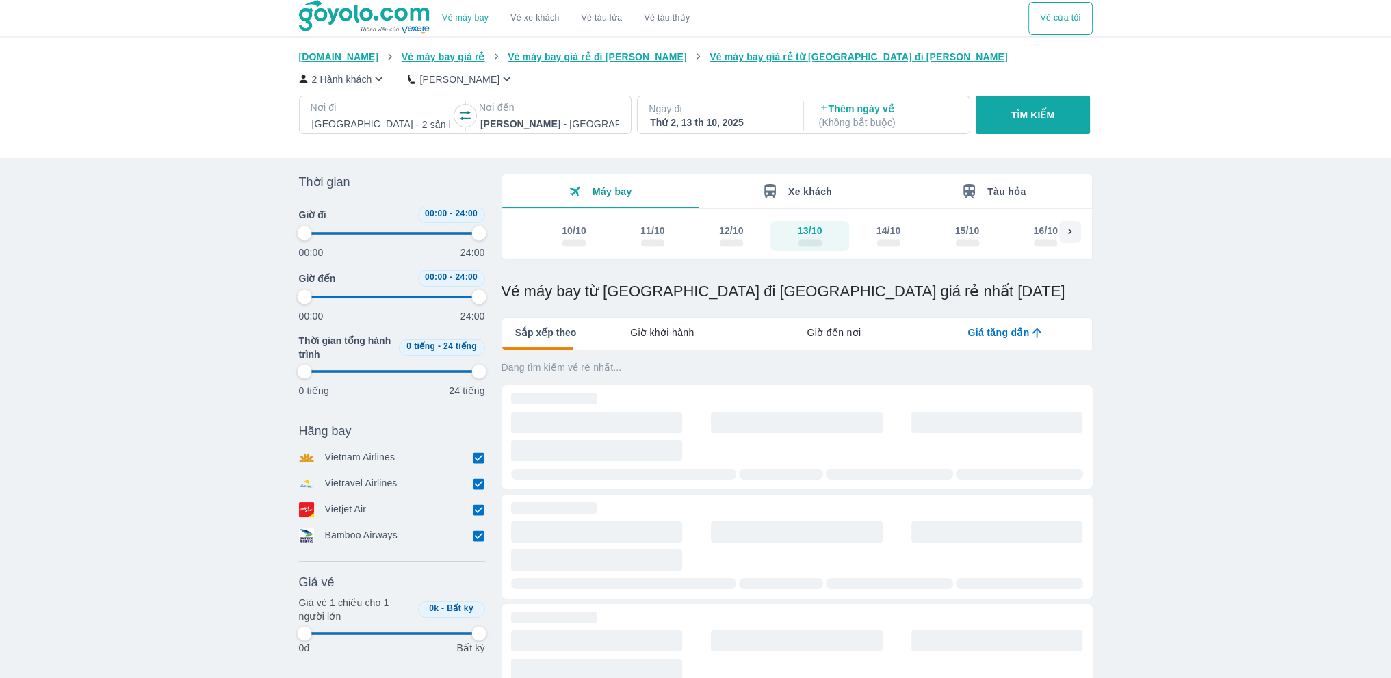
type input "97.9166666666667"
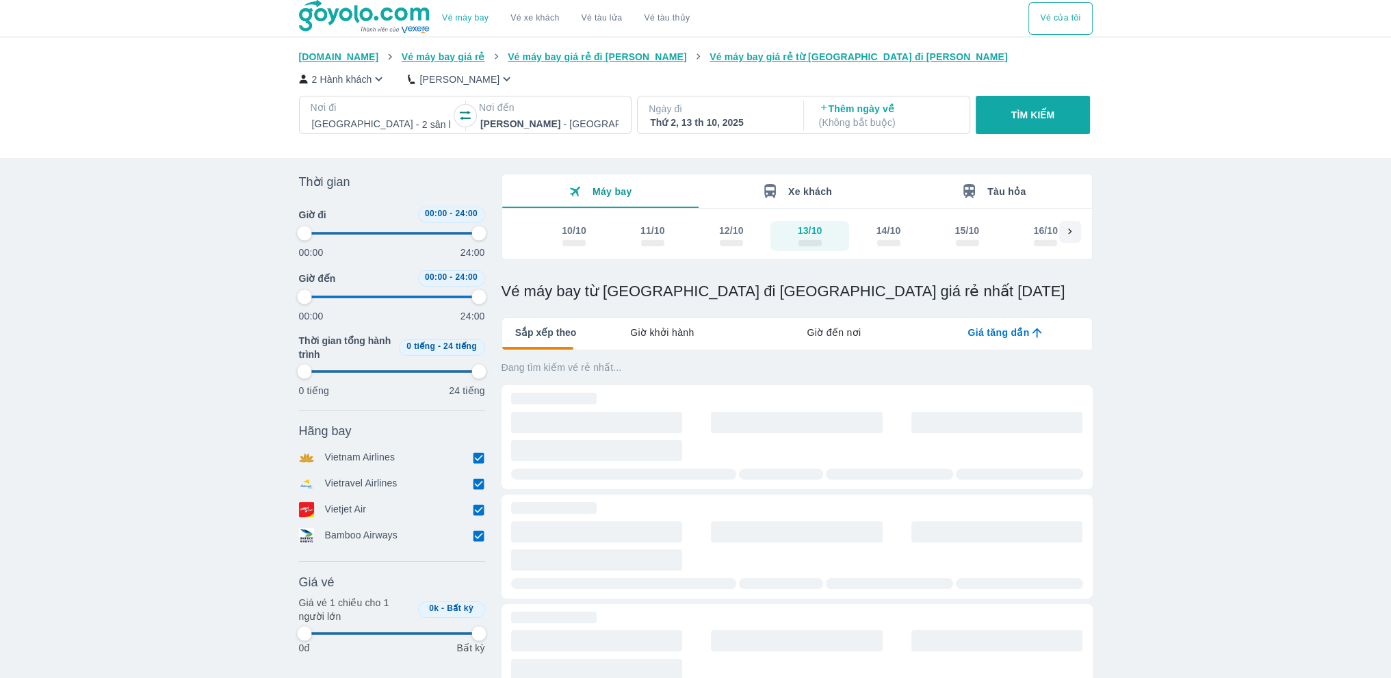
type input "97.9166666666667"
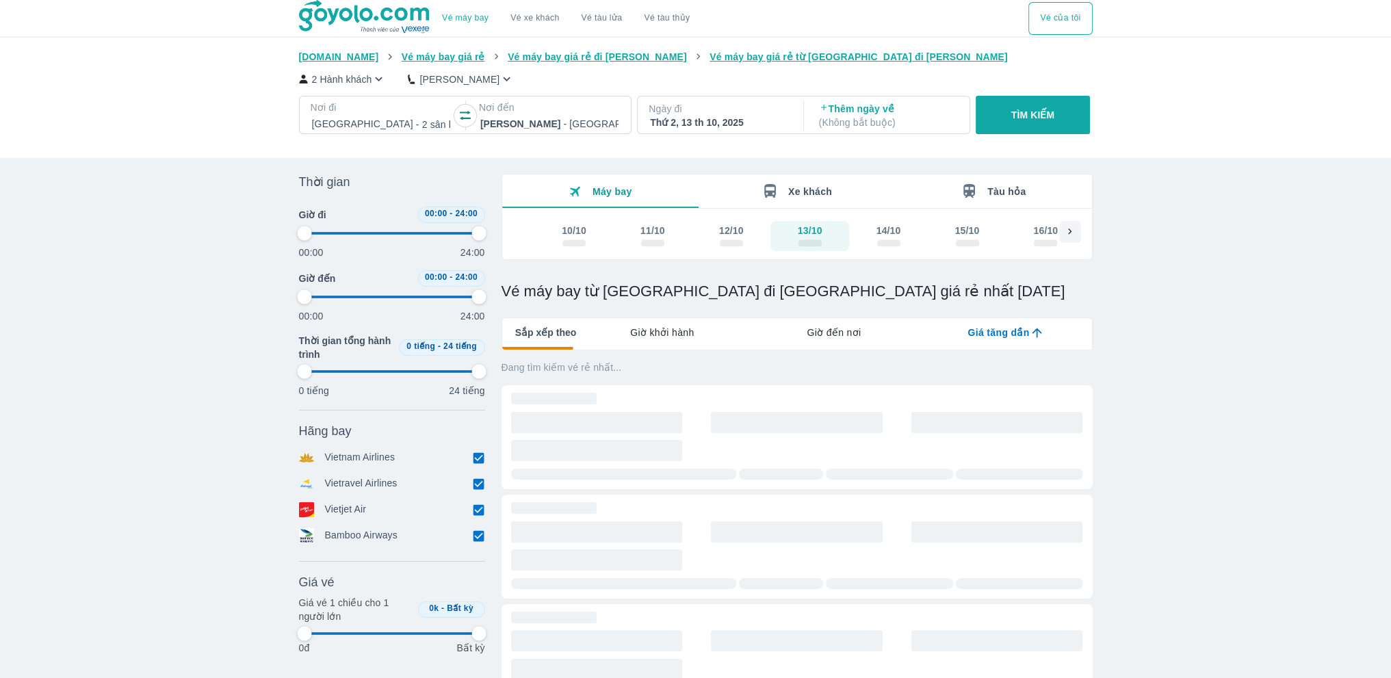
type input "97.9166666666667"
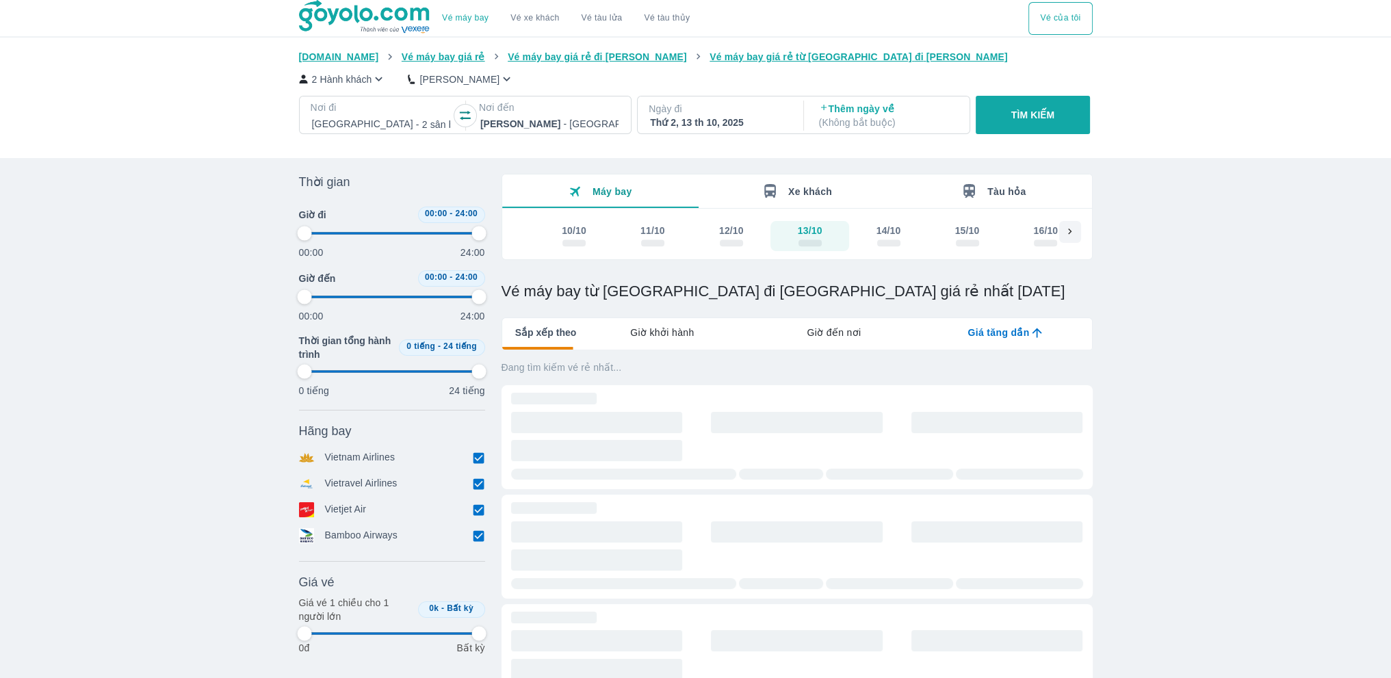
type input "97.9166666666667"
click at [651, 333] on span "Giờ khởi hành" at bounding box center [662, 333] width 64 height 14
type input "97.9166666666667"
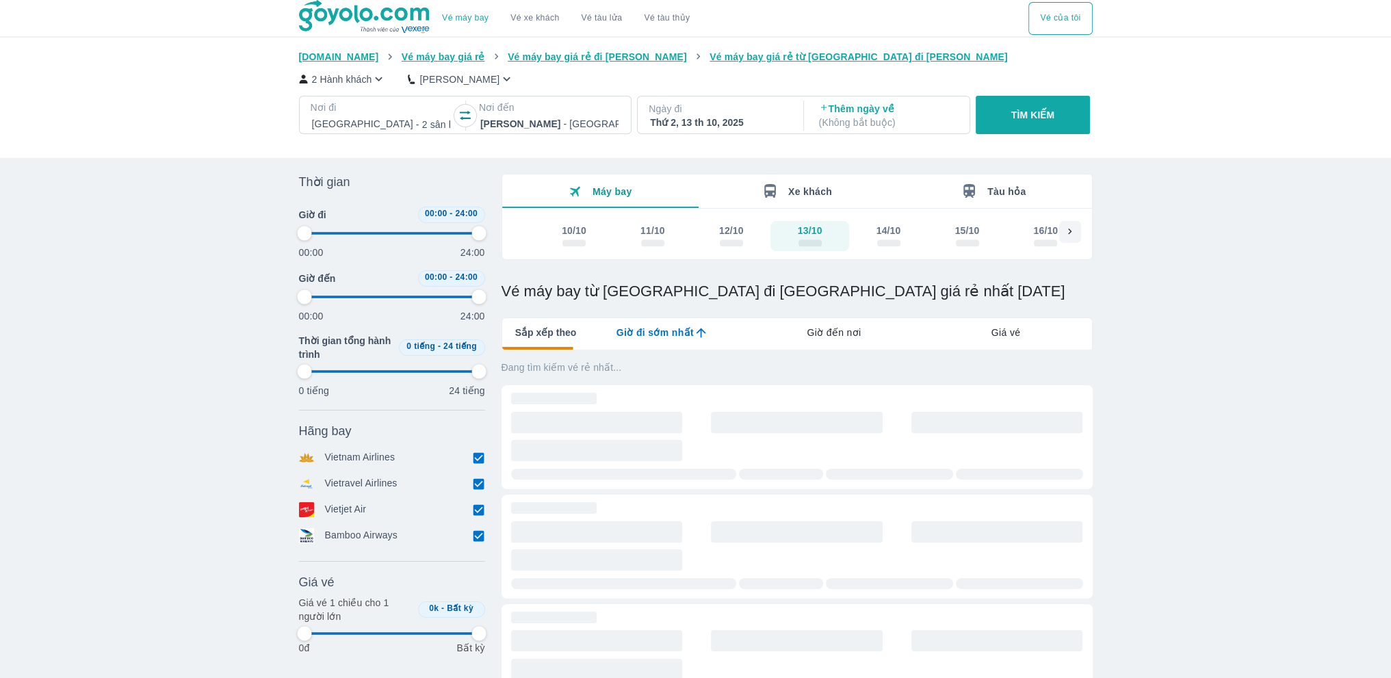
type input "97.9166666666667"
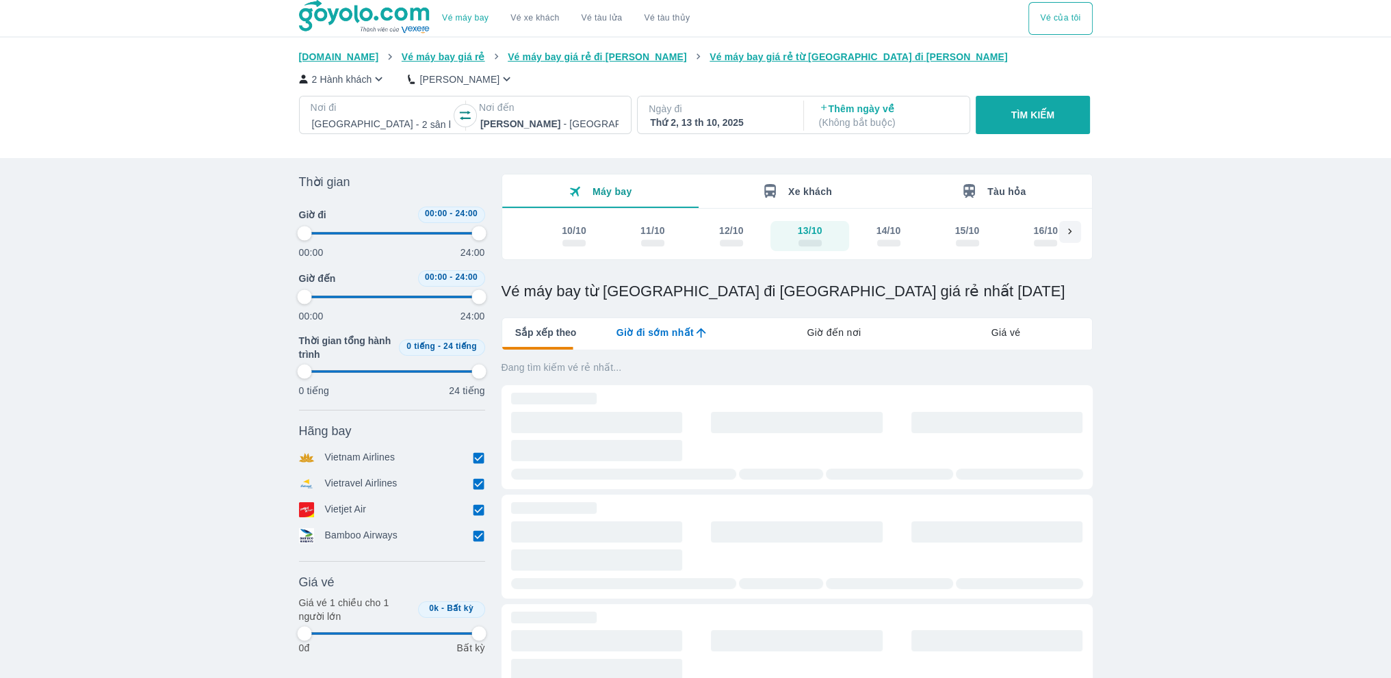
type input "97.9166666666667"
click at [643, 341] on div "Giờ đi sớm nhất" at bounding box center [662, 332] width 172 height 29
type input "97.9166666666667"
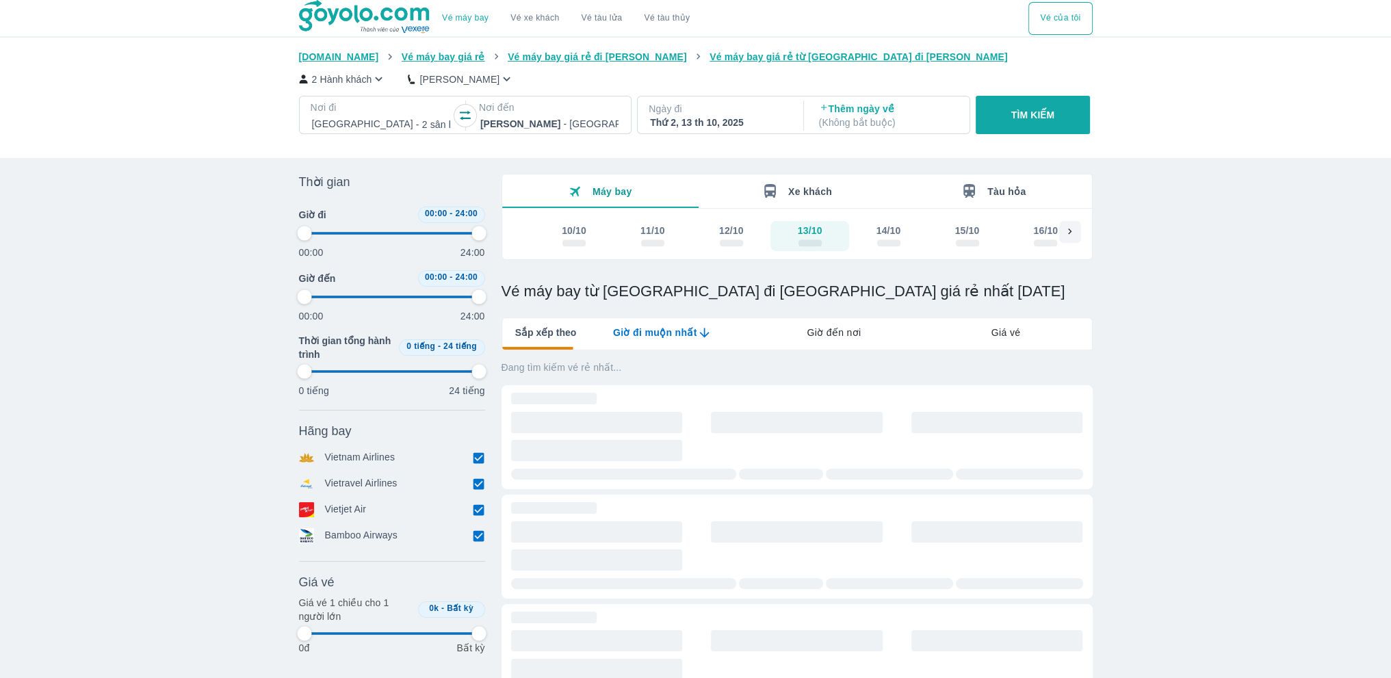
type input "97.9166666666667"
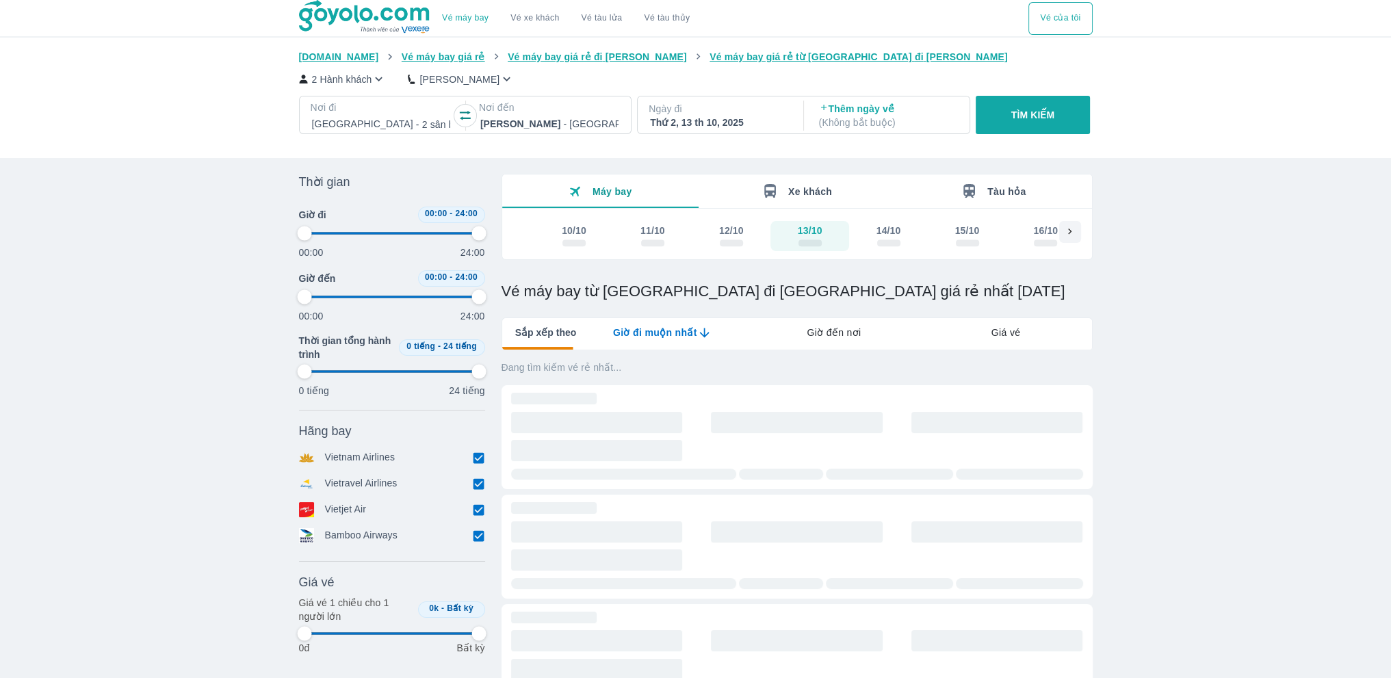
type input "97.9166666666667"
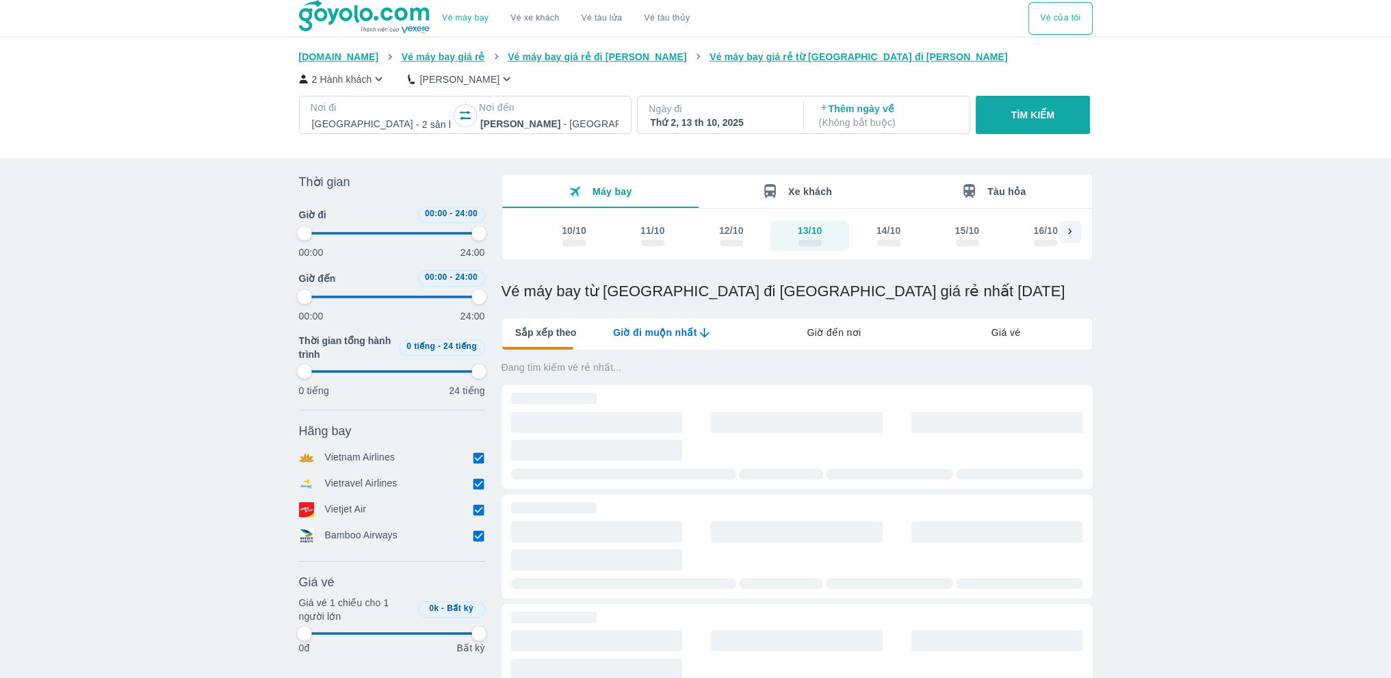
type input "97.9166666666667"
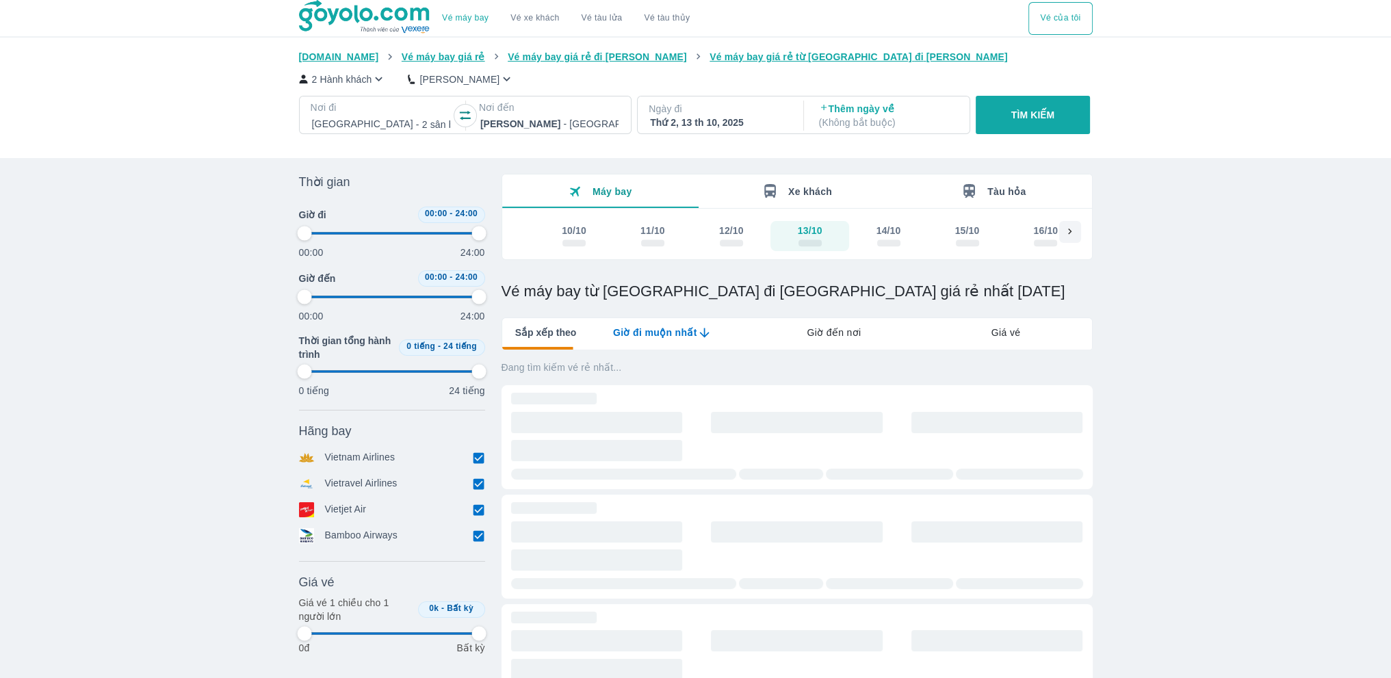
type input "97.9166666666667"
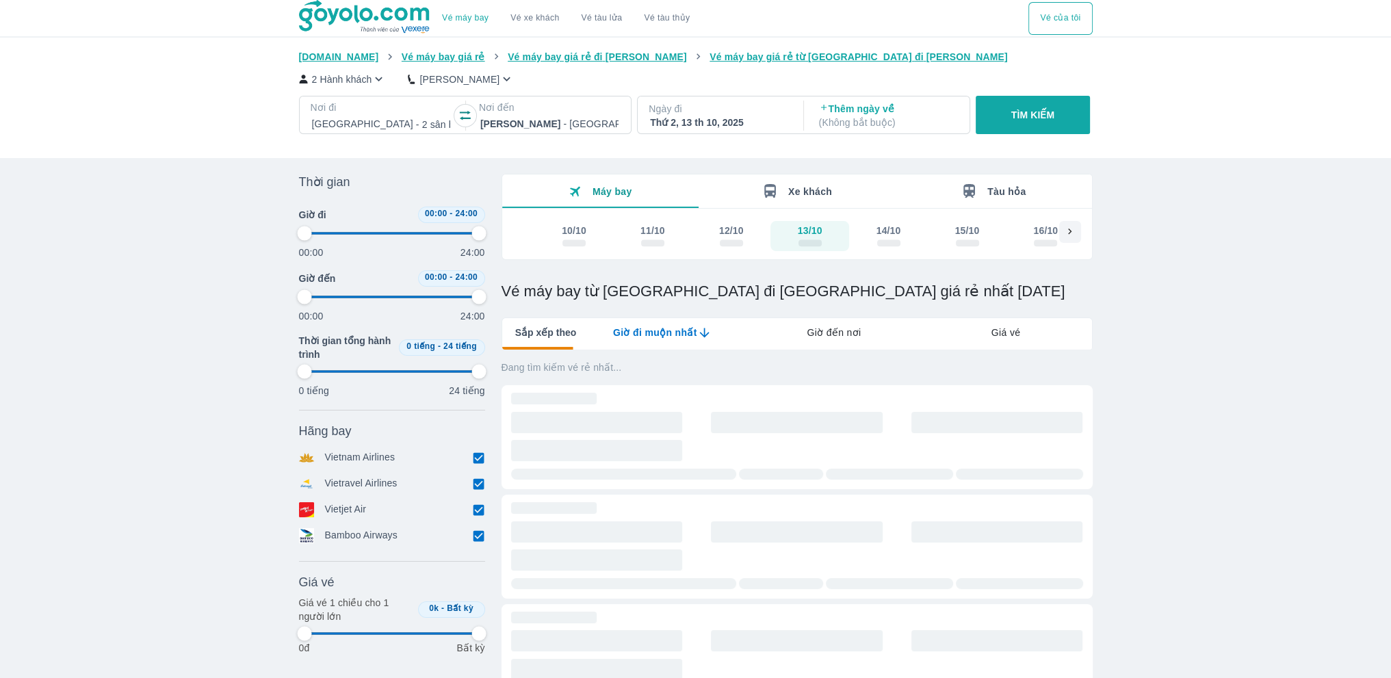
type input "97.9166666666667"
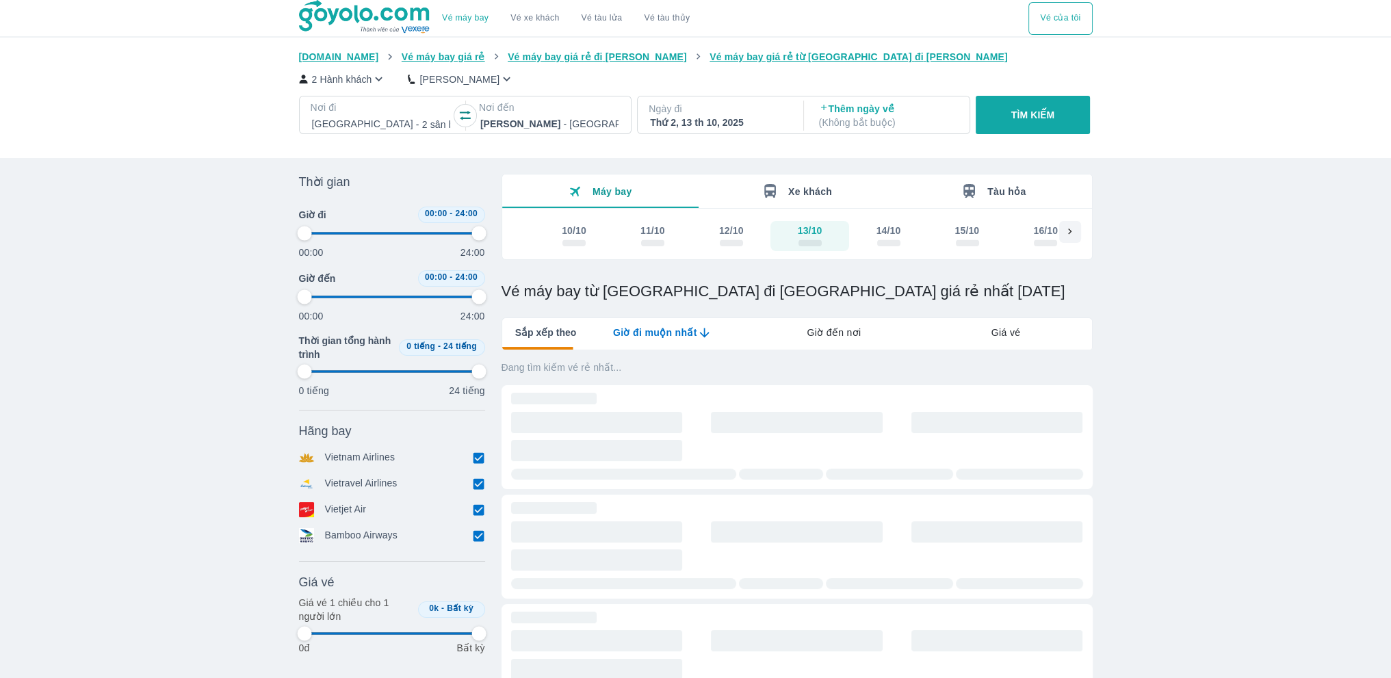
type input "97.9166666666667"
click at [698, 338] on icon "lab API tabs example" at bounding box center [704, 333] width 14 height 14
click at [483, 459] on input "checkbox" at bounding box center [479, 458] width 12 height 12
click at [477, 490] on input "checkbox" at bounding box center [479, 489] width 12 height 12
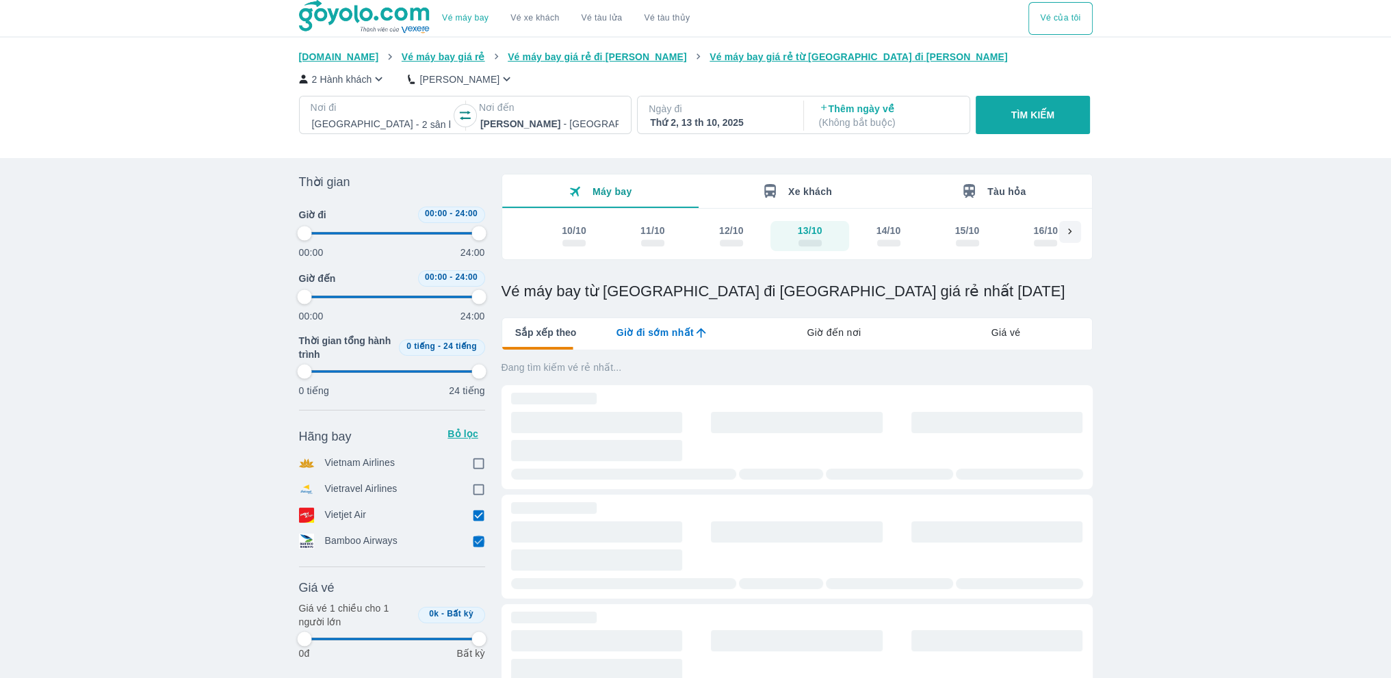
click at [477, 544] on input "checkbox" at bounding box center [479, 541] width 12 height 12
click at [476, 544] on input "checkbox" at bounding box center [479, 541] width 12 height 12
click at [474, 549] on icon at bounding box center [478, 541] width 14 height 14
click at [1180, 309] on div "Vé máy bay Vé xe khách Vé tàu lửa Vé tàu thủy Vé của tôi [DOMAIN_NAME] Vé máy b…" at bounding box center [695, 482] width 1391 height 965
click at [1146, 309] on div "Vé máy bay Vé xe khách Vé tàu lửa Vé tàu thủy Vé của tôi [DOMAIN_NAME] Vé máy b…" at bounding box center [695, 482] width 1391 height 965
